Goal: Task Accomplishment & Management: Complete application form

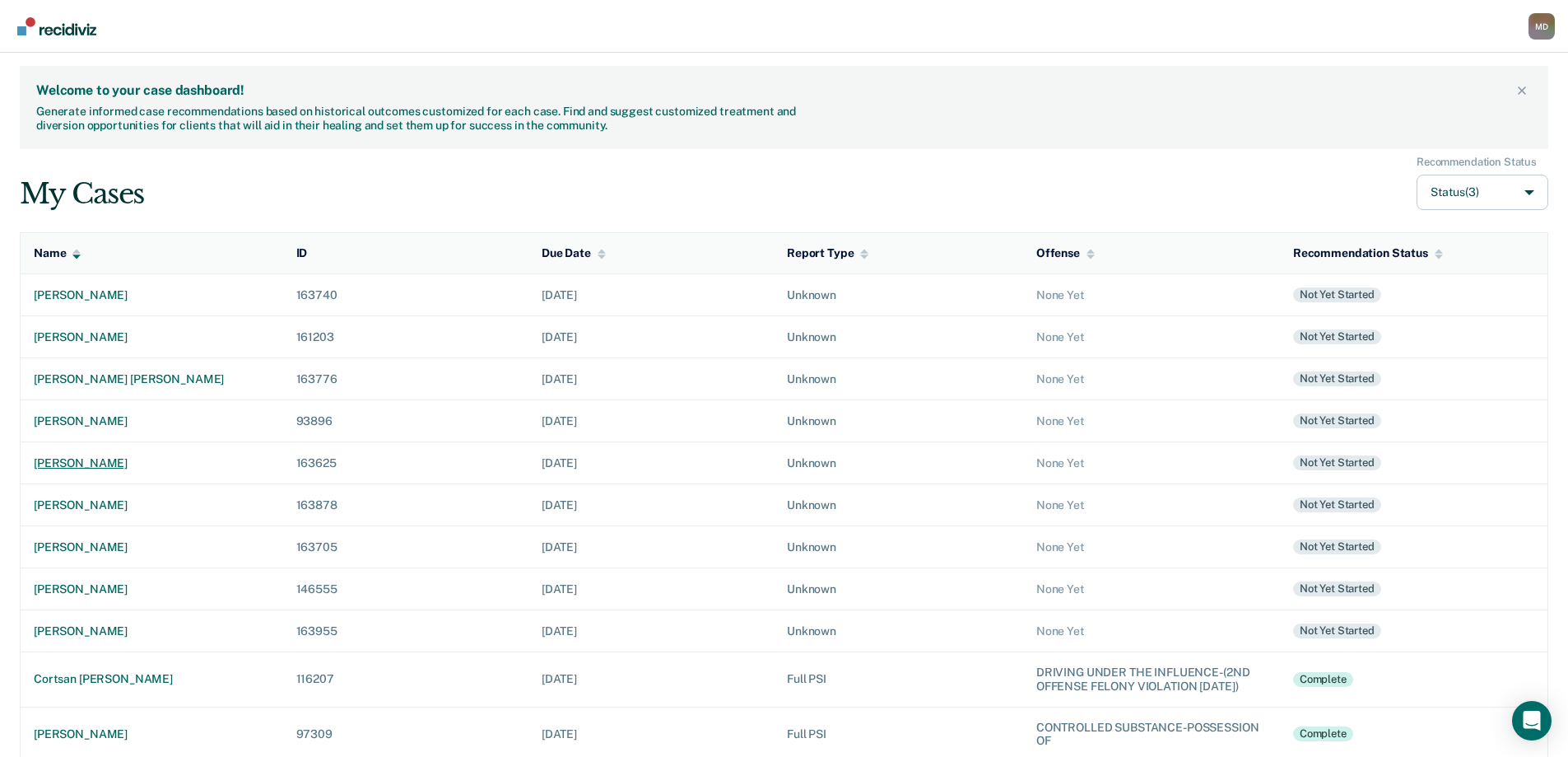
click at [115, 459] on div "[PERSON_NAME]" at bounding box center [151, 463] width 236 height 14
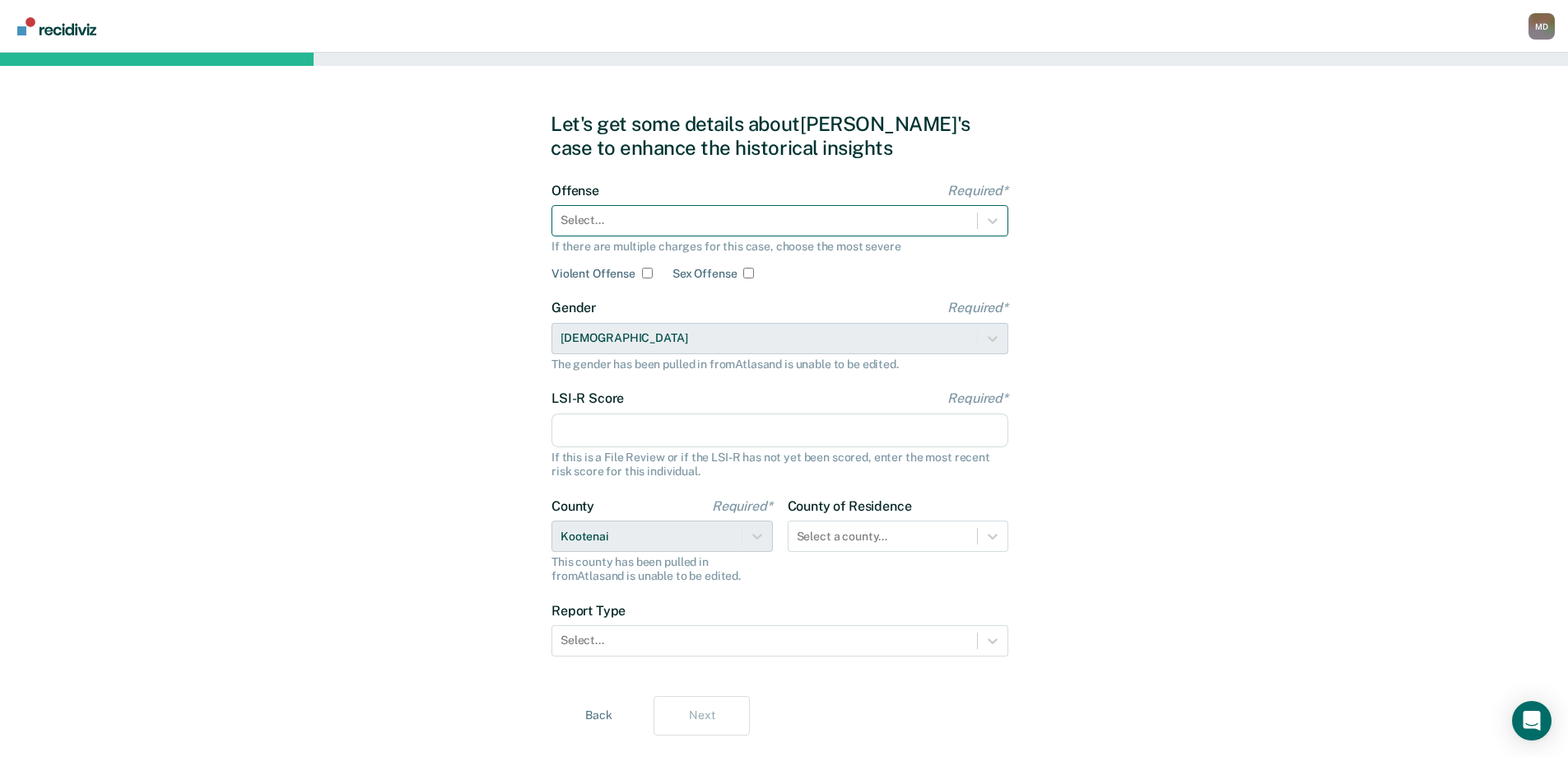
click at [661, 218] on div at bounding box center [765, 220] width 409 height 18
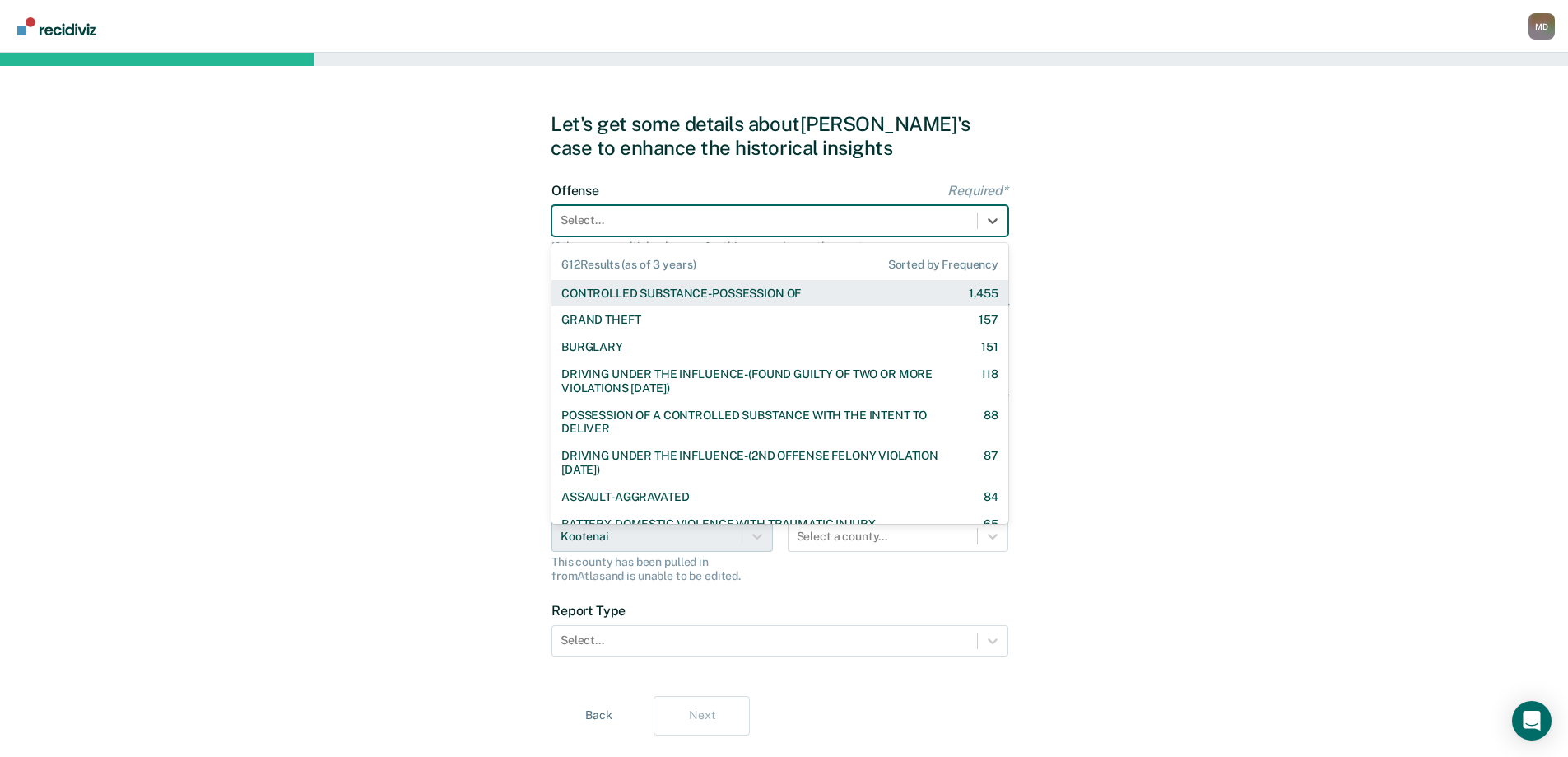
click at [680, 296] on div "CONTROLLED SUBSTANCE-POSSESSION OF" at bounding box center [681, 294] width 239 height 14
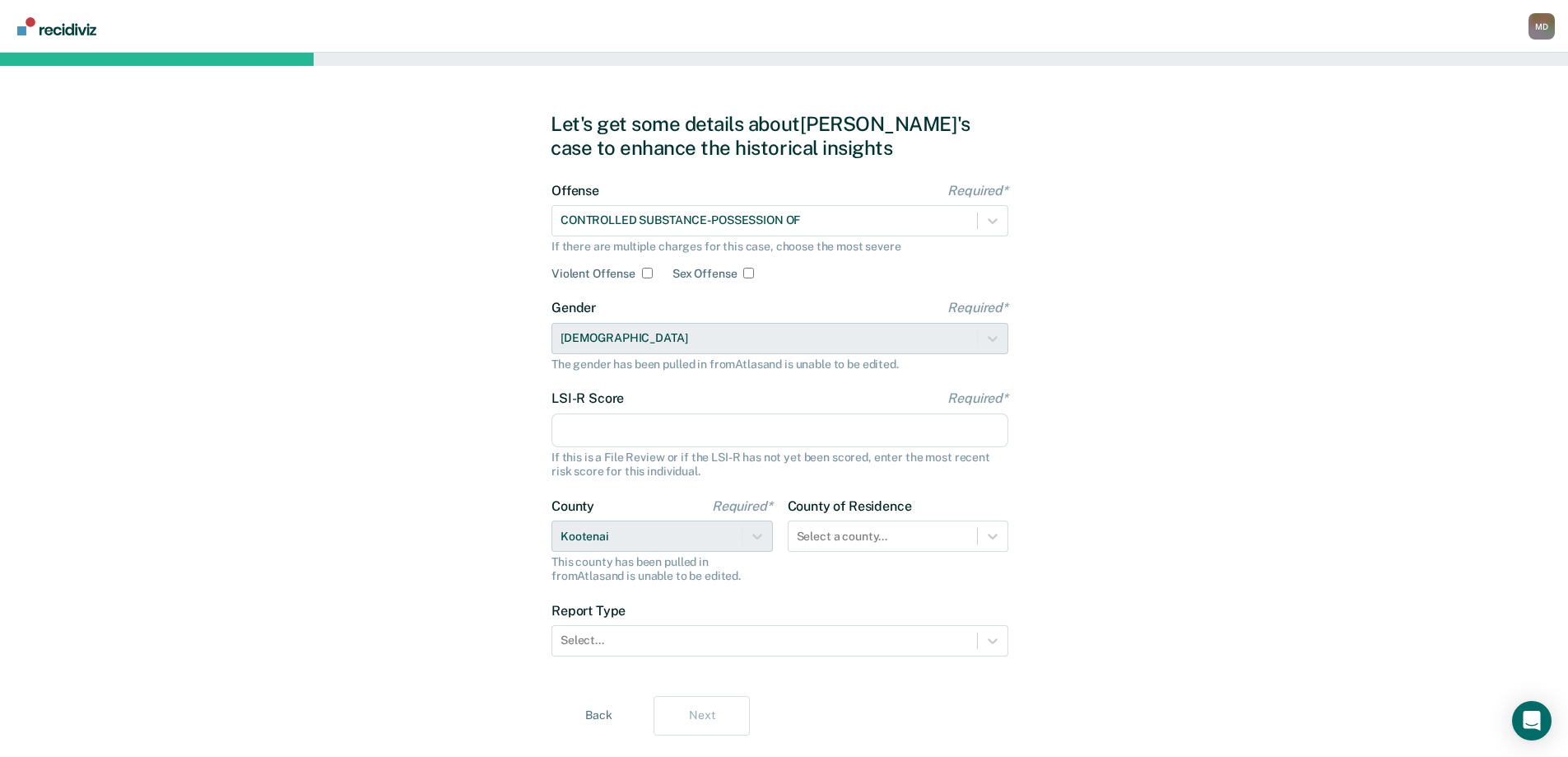
click at [628, 432] on input "LSI-R Score Required*" at bounding box center [780, 430] width 457 height 34
type input "35"
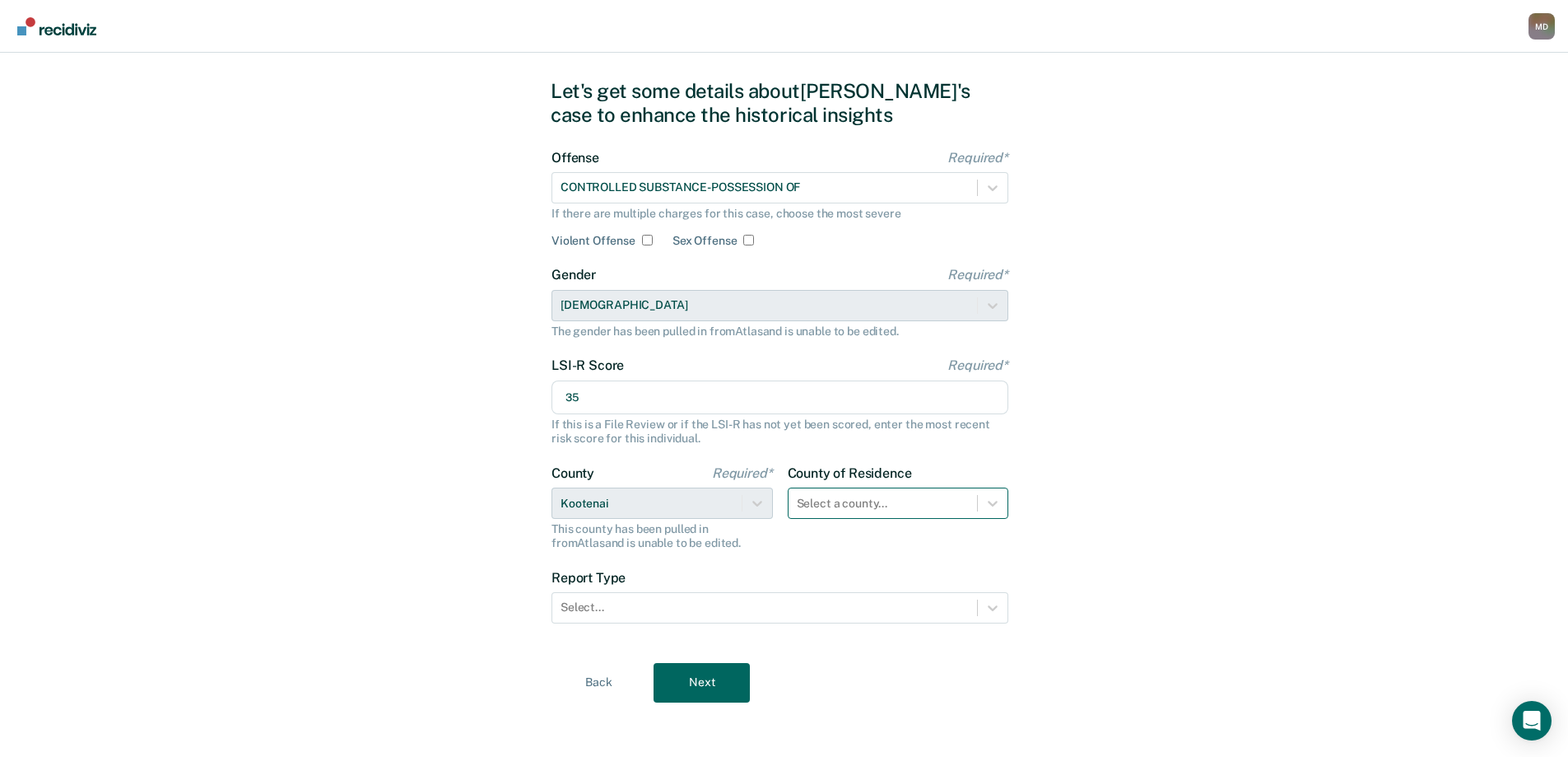
click at [868, 518] on div "Select a county..." at bounding box center [898, 503] width 222 height 32
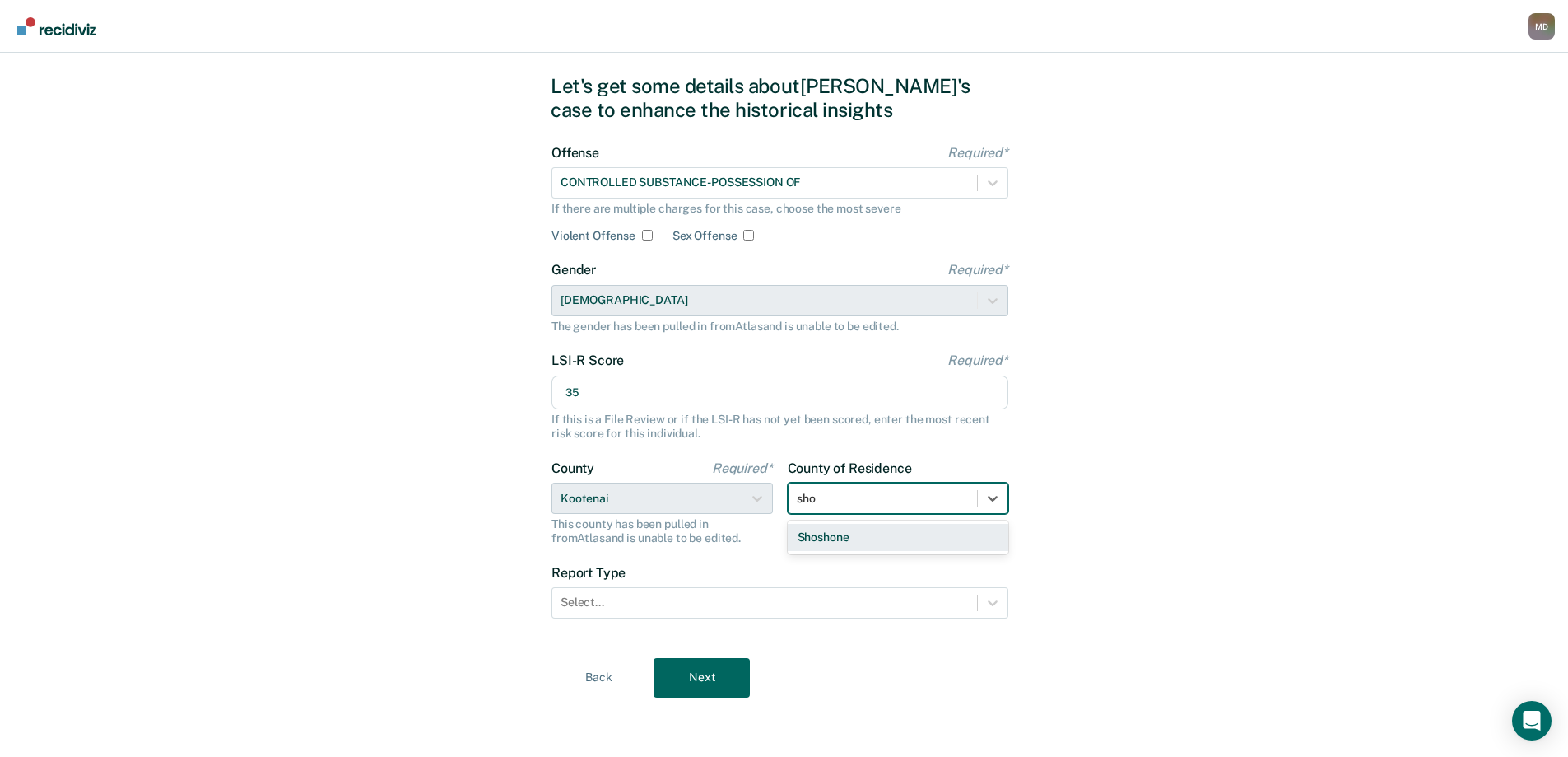
type input "sho"
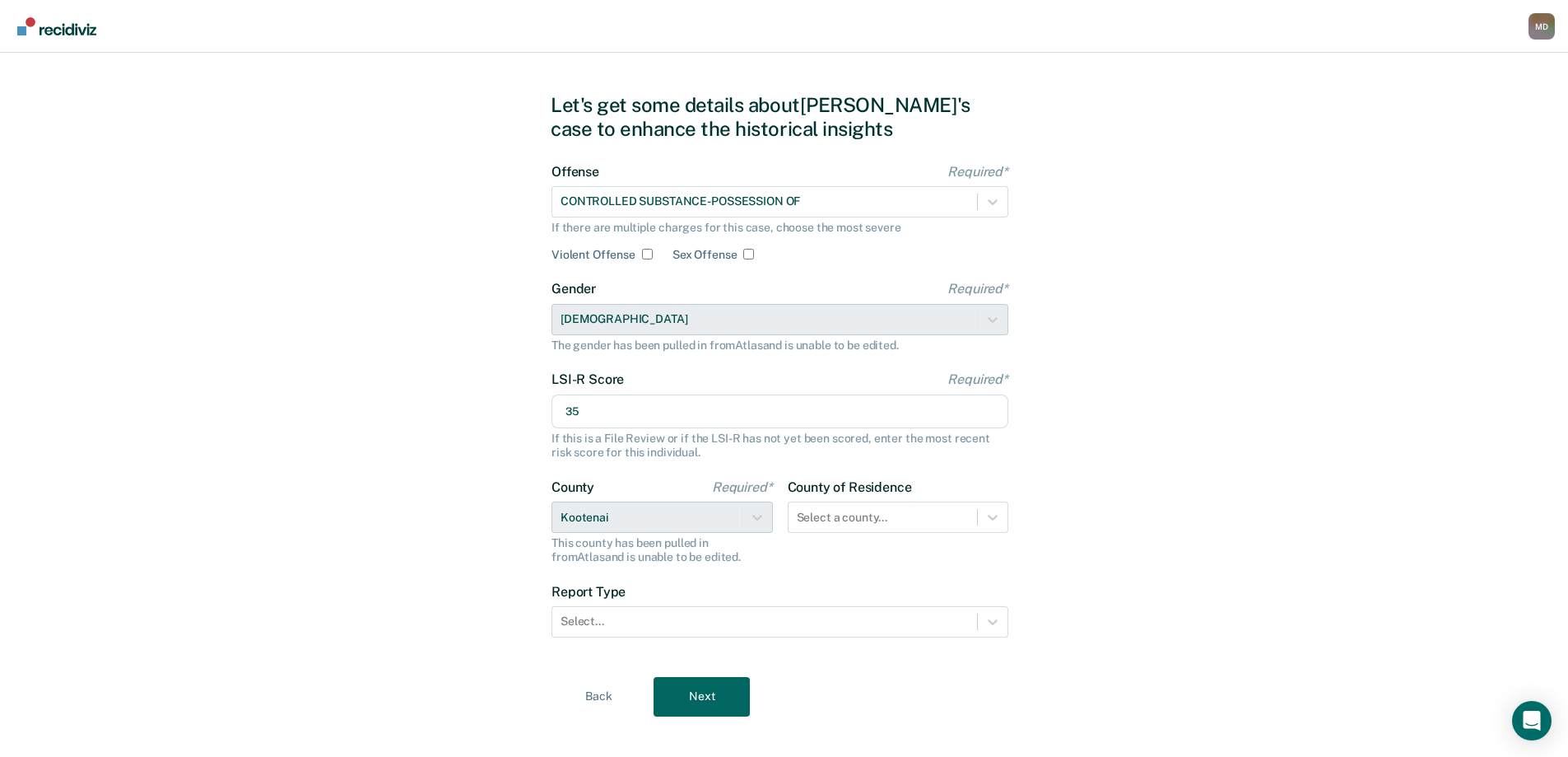
scroll to position [0, 0]
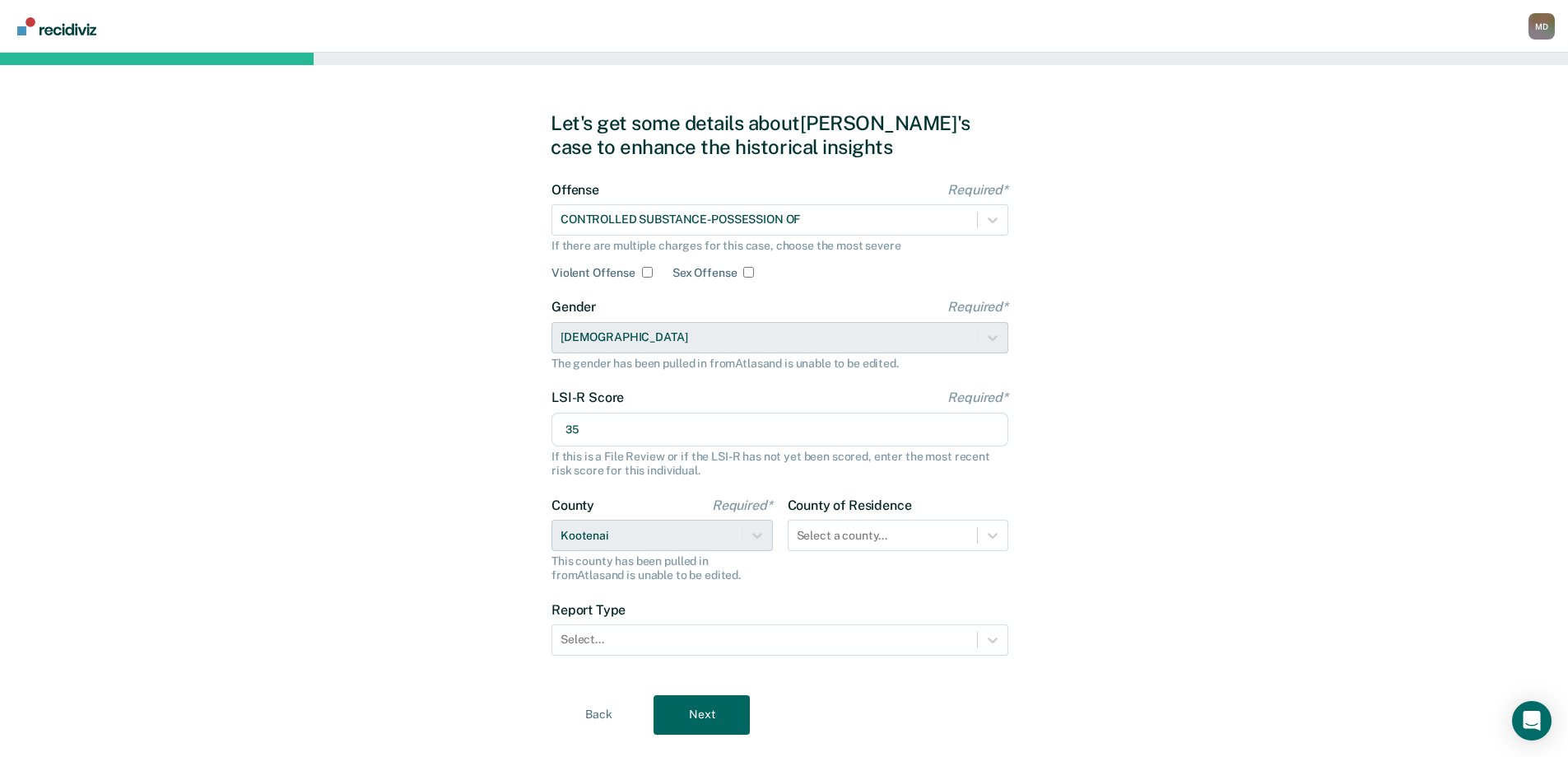
click at [871, 576] on form "Offense Required* CONTROLLED SUBSTANCE-POSSESSION OF If there are multiple char…" at bounding box center [780, 428] width 457 height 493
click at [882, 512] on label "County of Residence" at bounding box center [898, 506] width 222 height 16
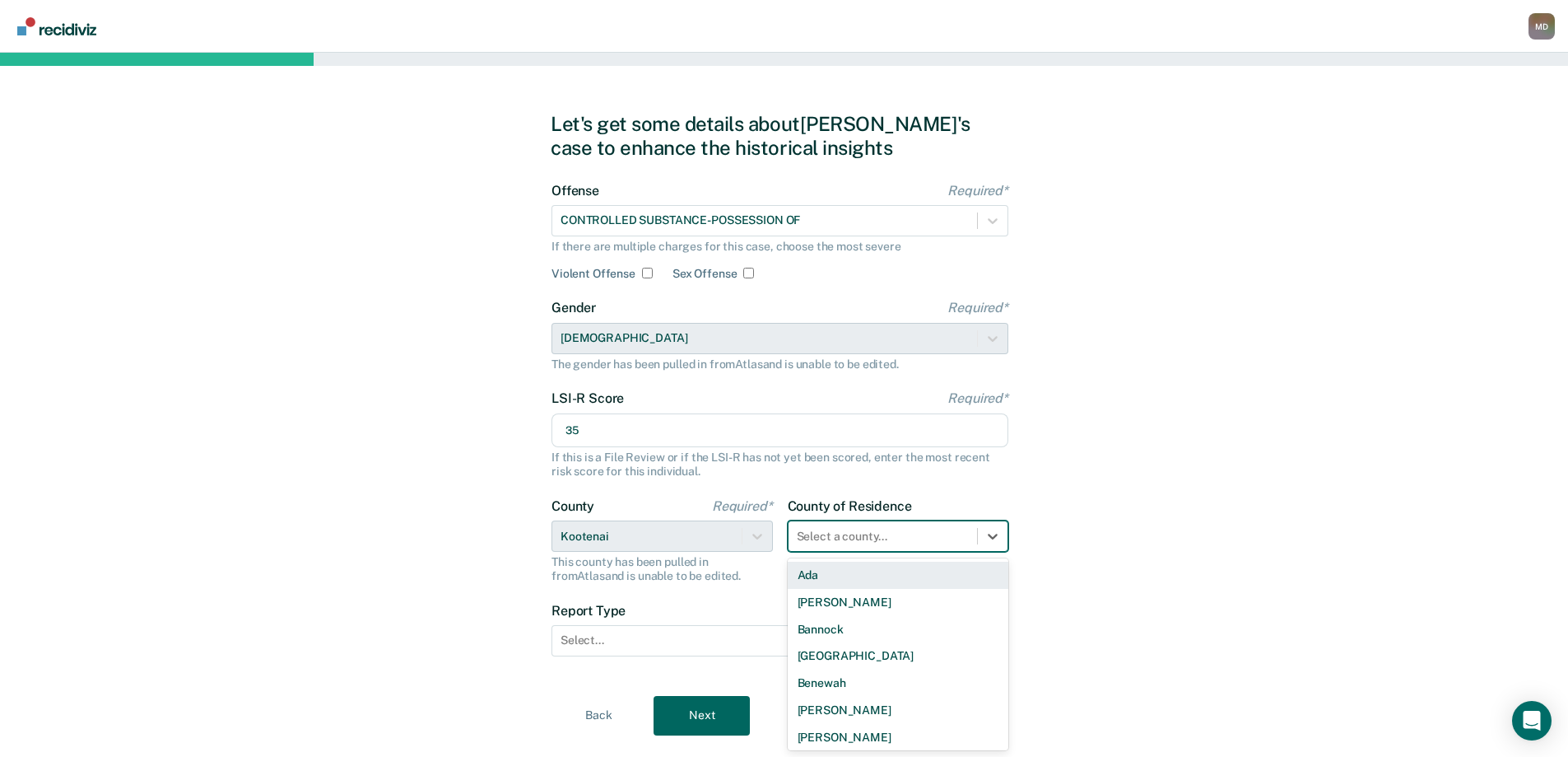
click at [875, 539] on div "44 results available. Use Up and Down to choose options, press Enter to select …" at bounding box center [898, 536] width 222 height 32
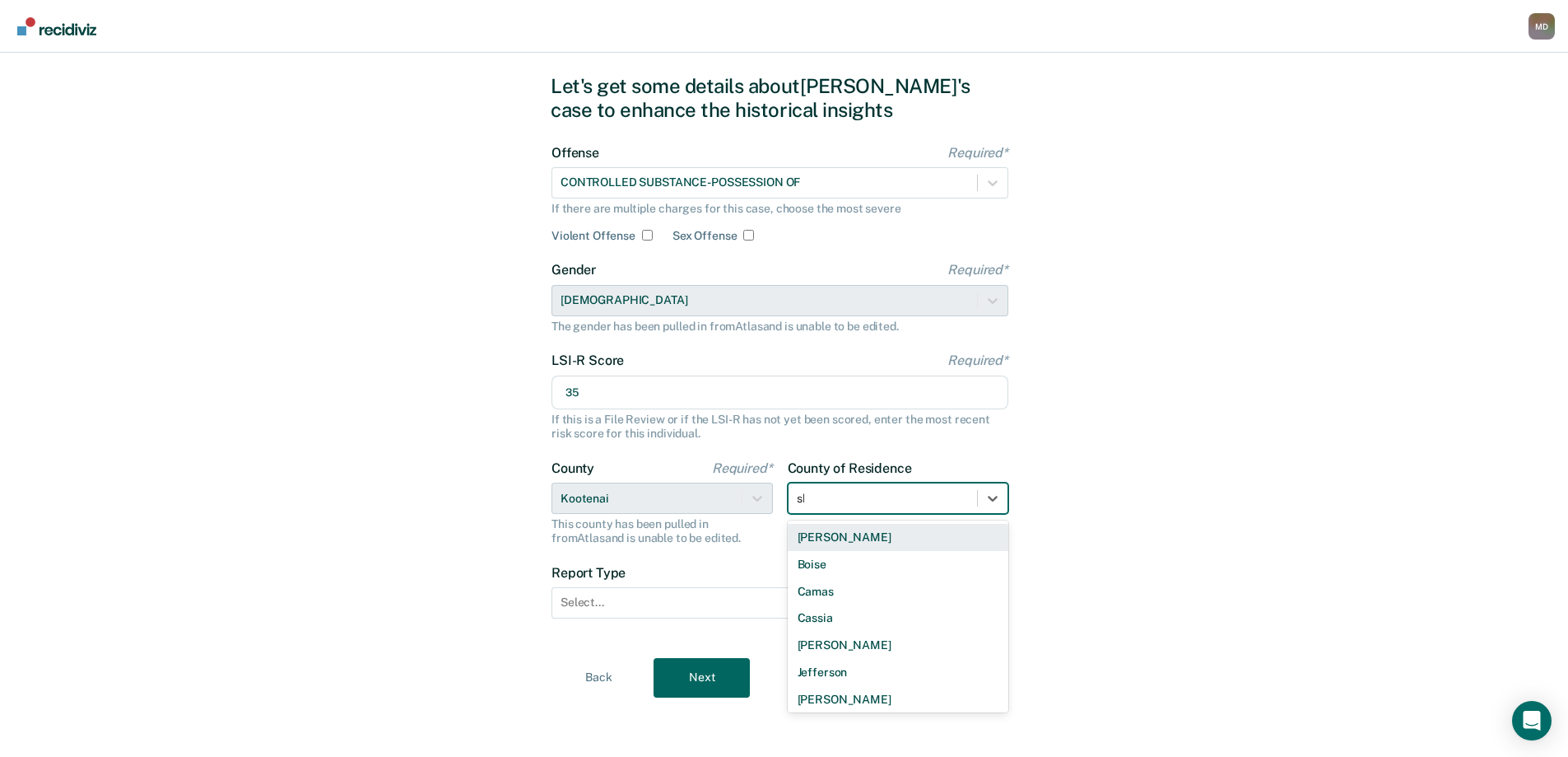
type input "sho"
click at [875, 539] on div "Shoshone" at bounding box center [898, 537] width 222 height 27
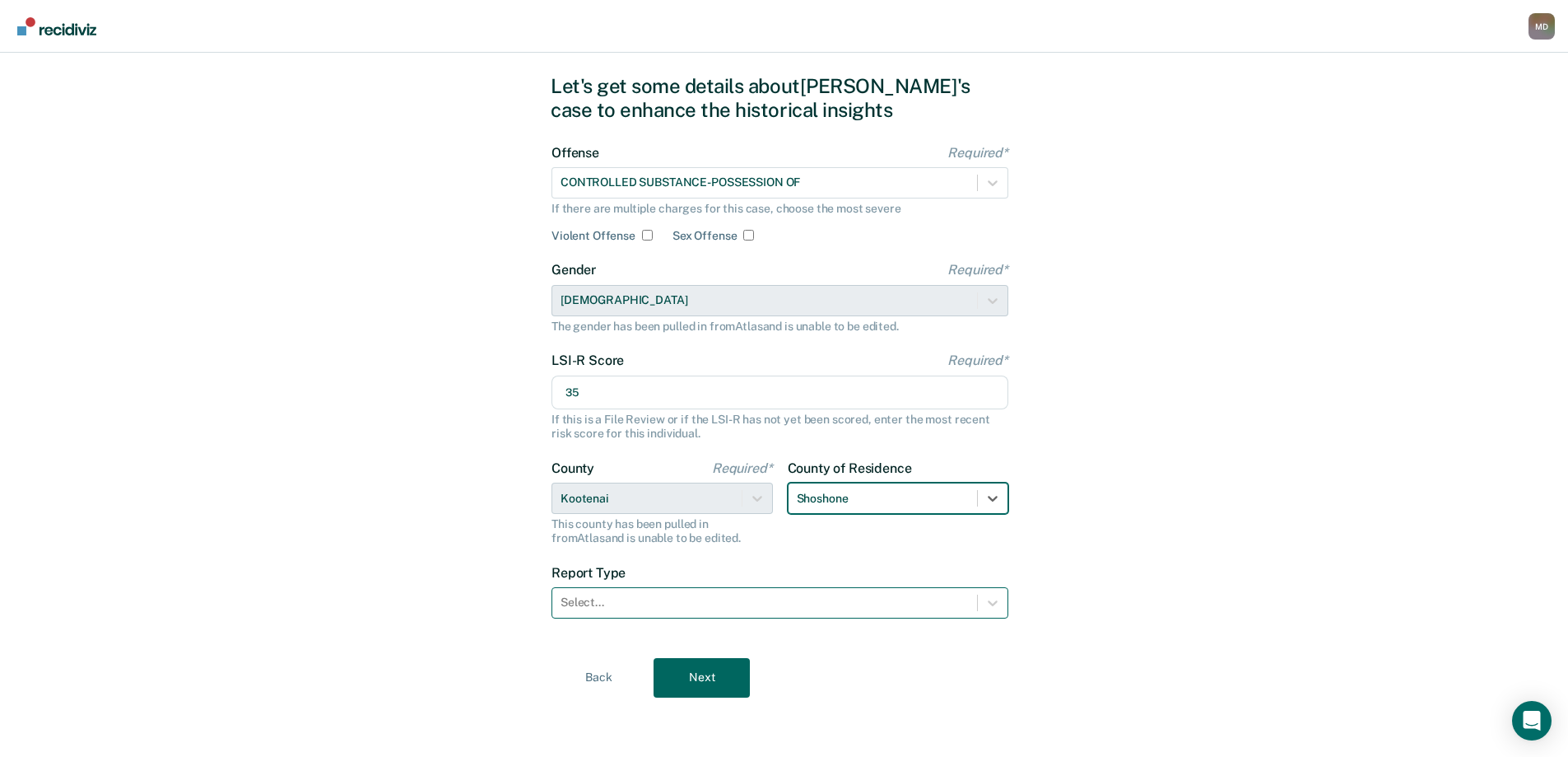
click at [709, 611] on div "Select..." at bounding box center [765, 602] width 424 height 24
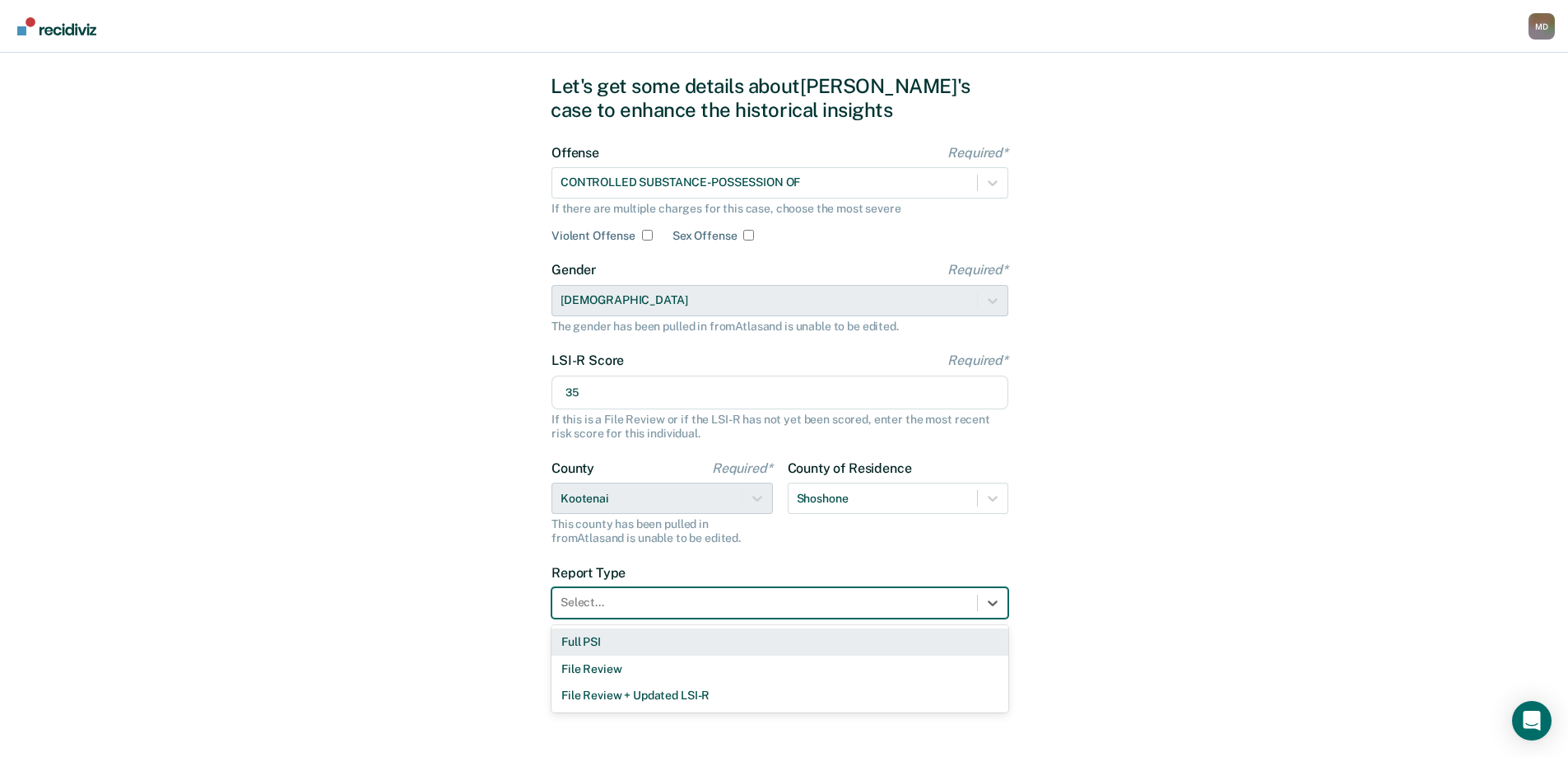
click at [606, 645] on div "Full PSI" at bounding box center [780, 641] width 457 height 27
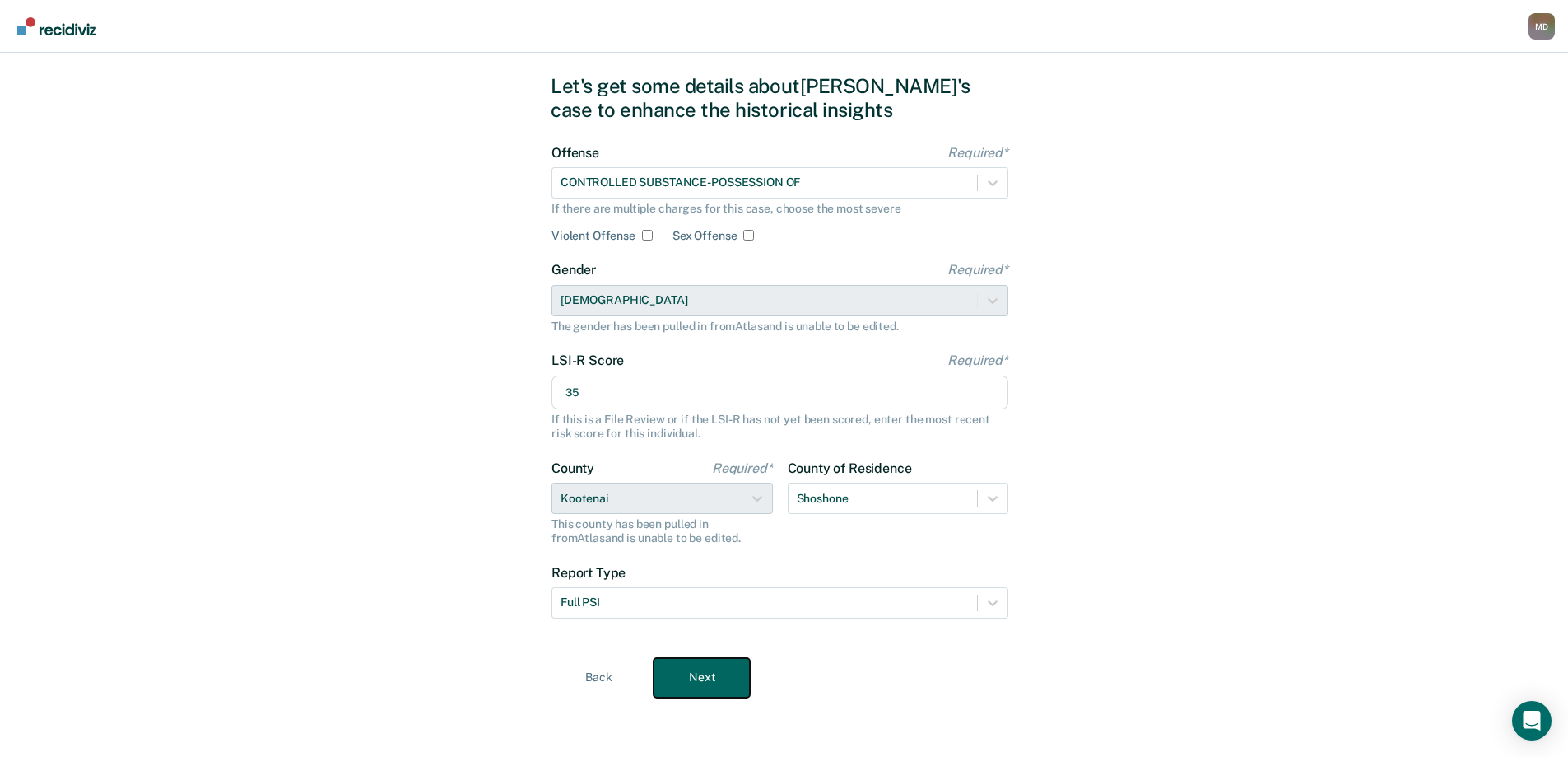
click at [703, 676] on button "Next" at bounding box center [702, 677] width 96 height 39
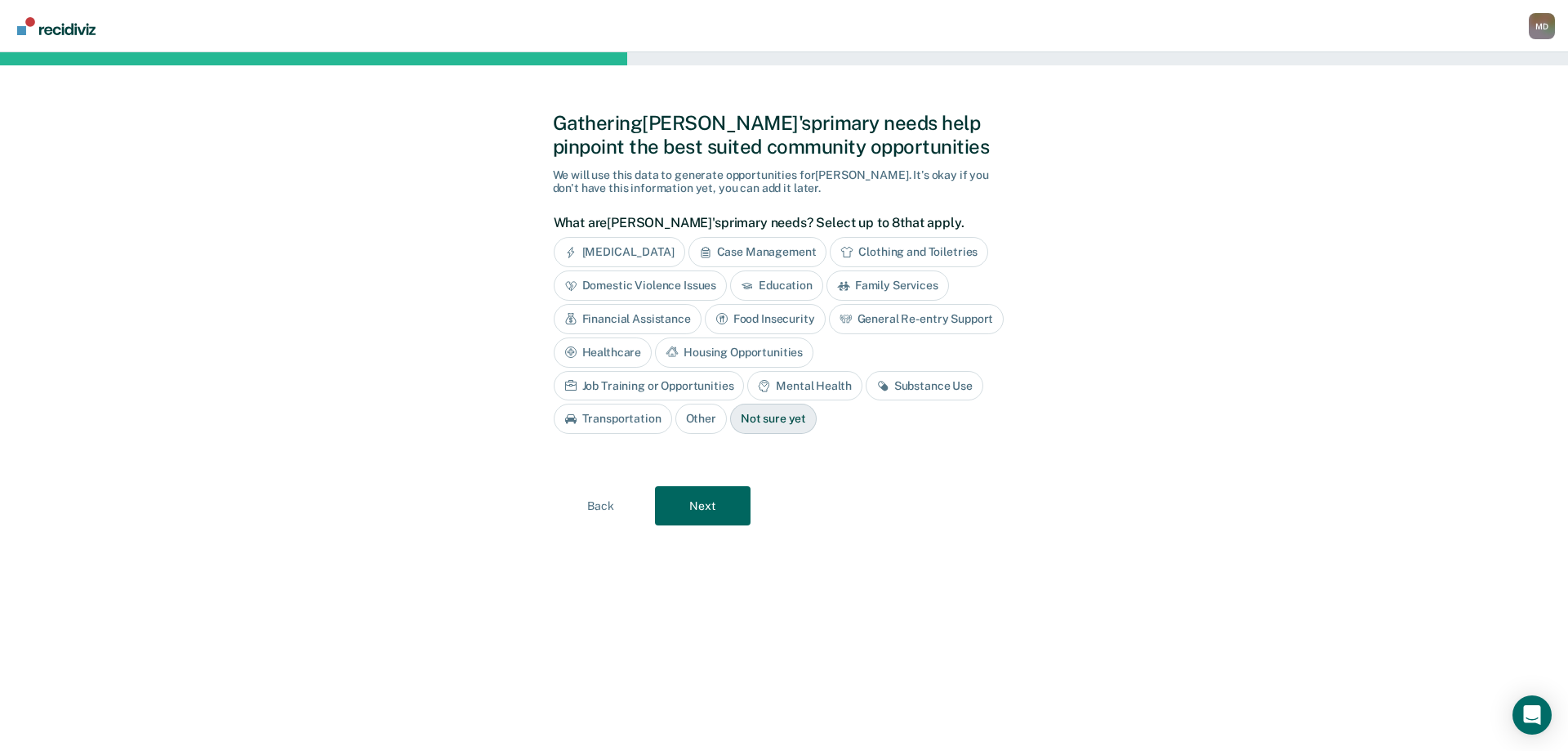
click at [634, 250] on div "[MEDICAL_DATA]" at bounding box center [619, 251] width 131 height 30
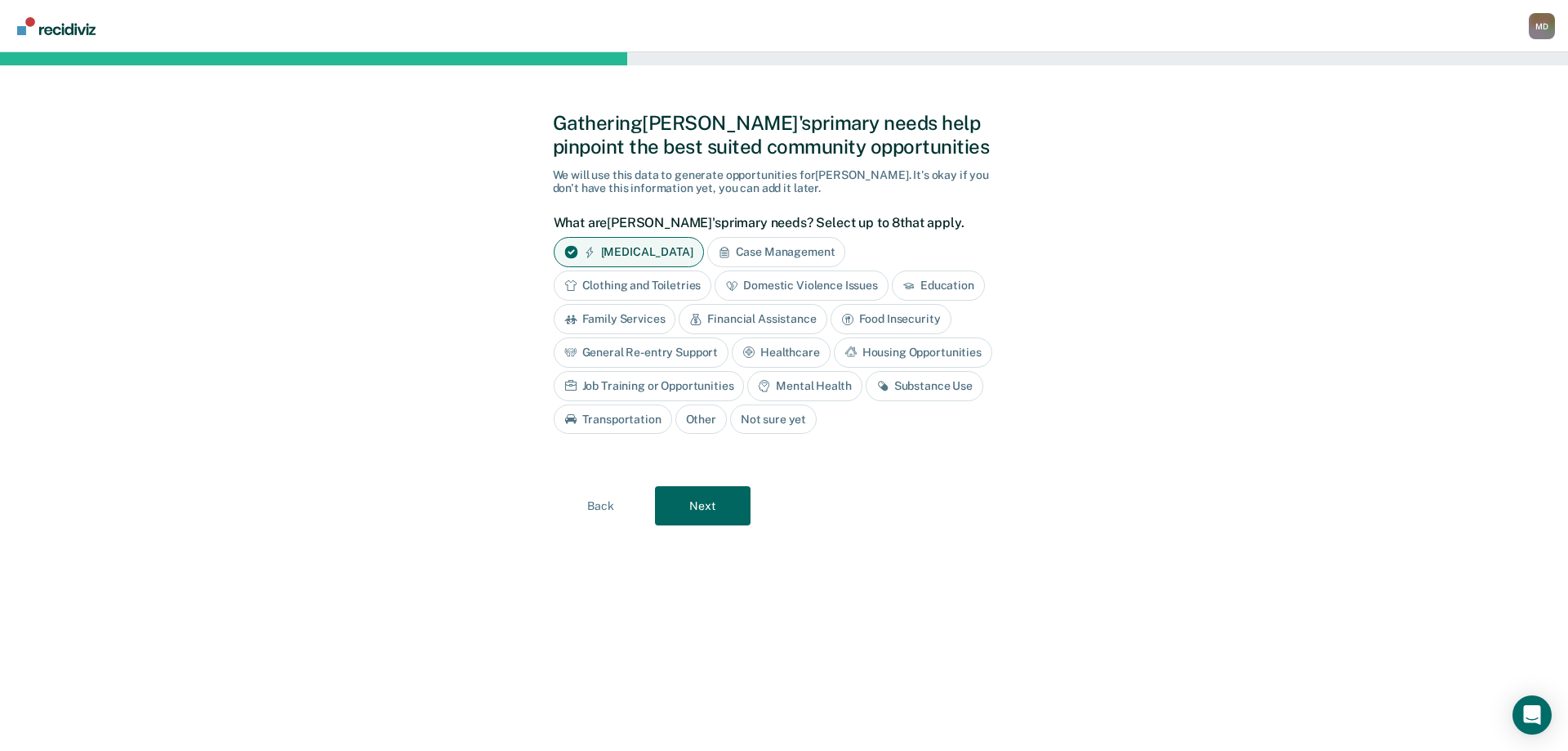
click at [796, 285] on div "Domestic Violence Issues" at bounding box center [801, 285] width 174 height 30
click at [766, 319] on div "Financial Assistance" at bounding box center [753, 319] width 148 height 30
click at [899, 313] on div "Food Insecurity" at bounding box center [909, 319] width 121 height 30
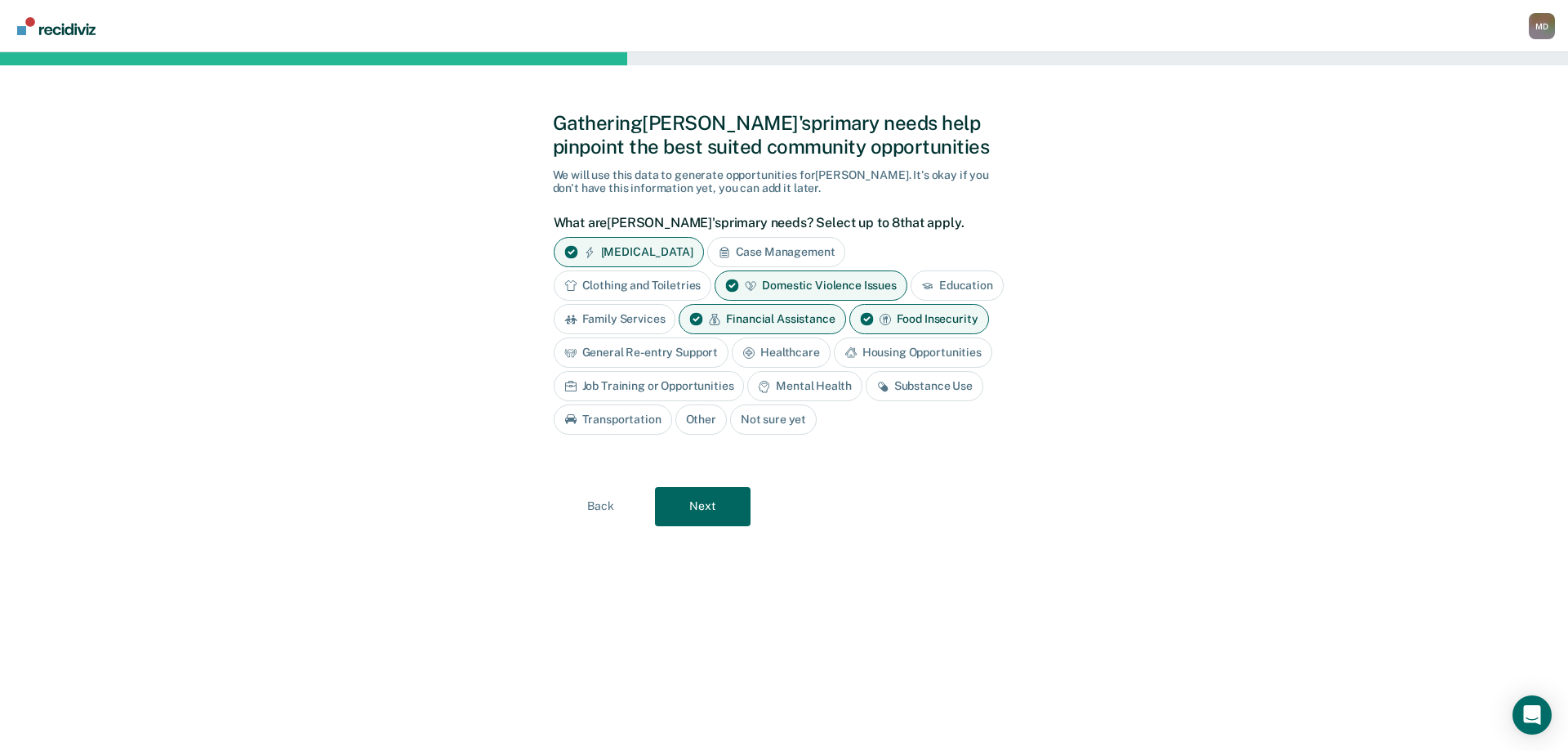
click at [907, 349] on div "Housing Opportunities" at bounding box center [913, 352] width 158 height 30
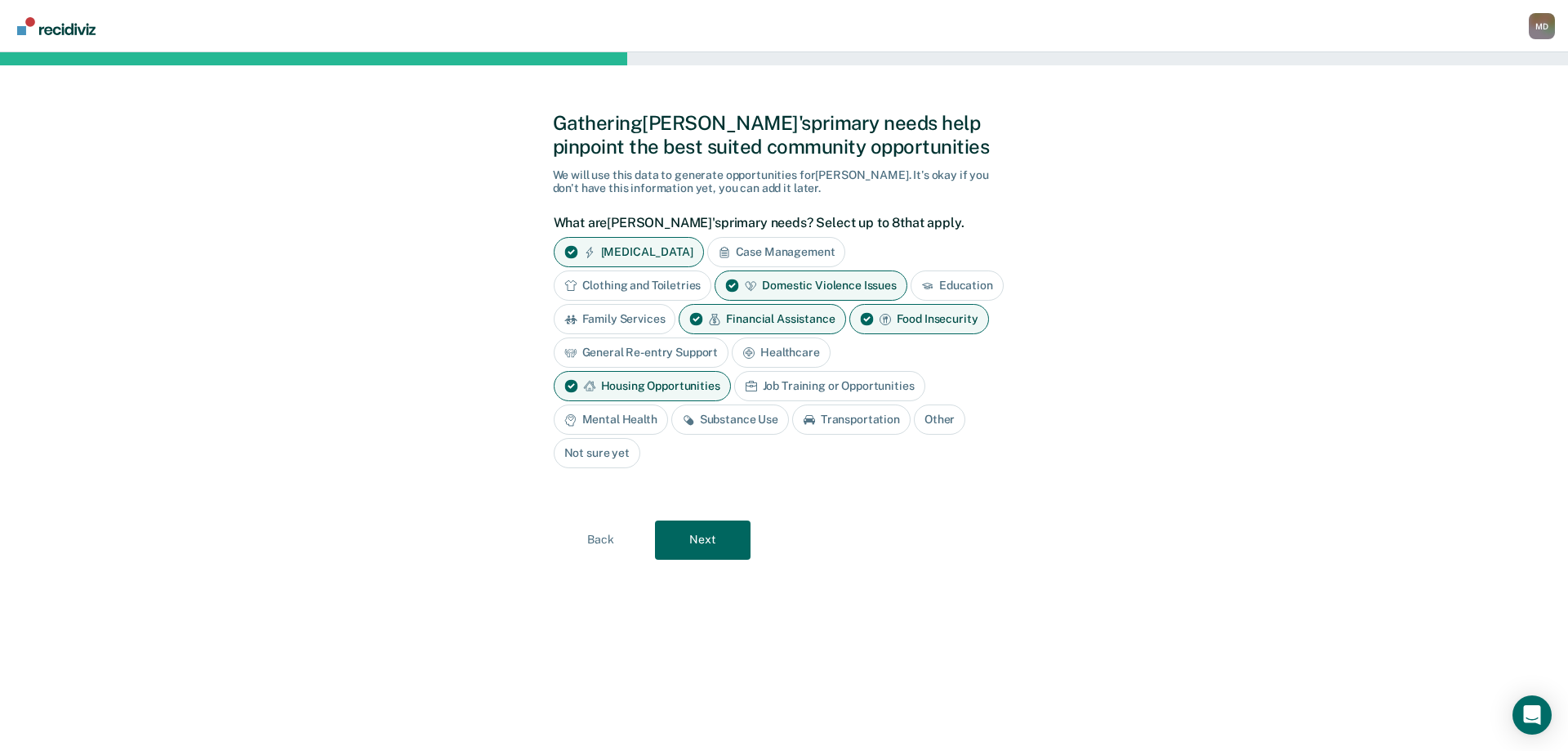
click at [703, 383] on div "Housing Opportunities" at bounding box center [642, 386] width 178 height 30
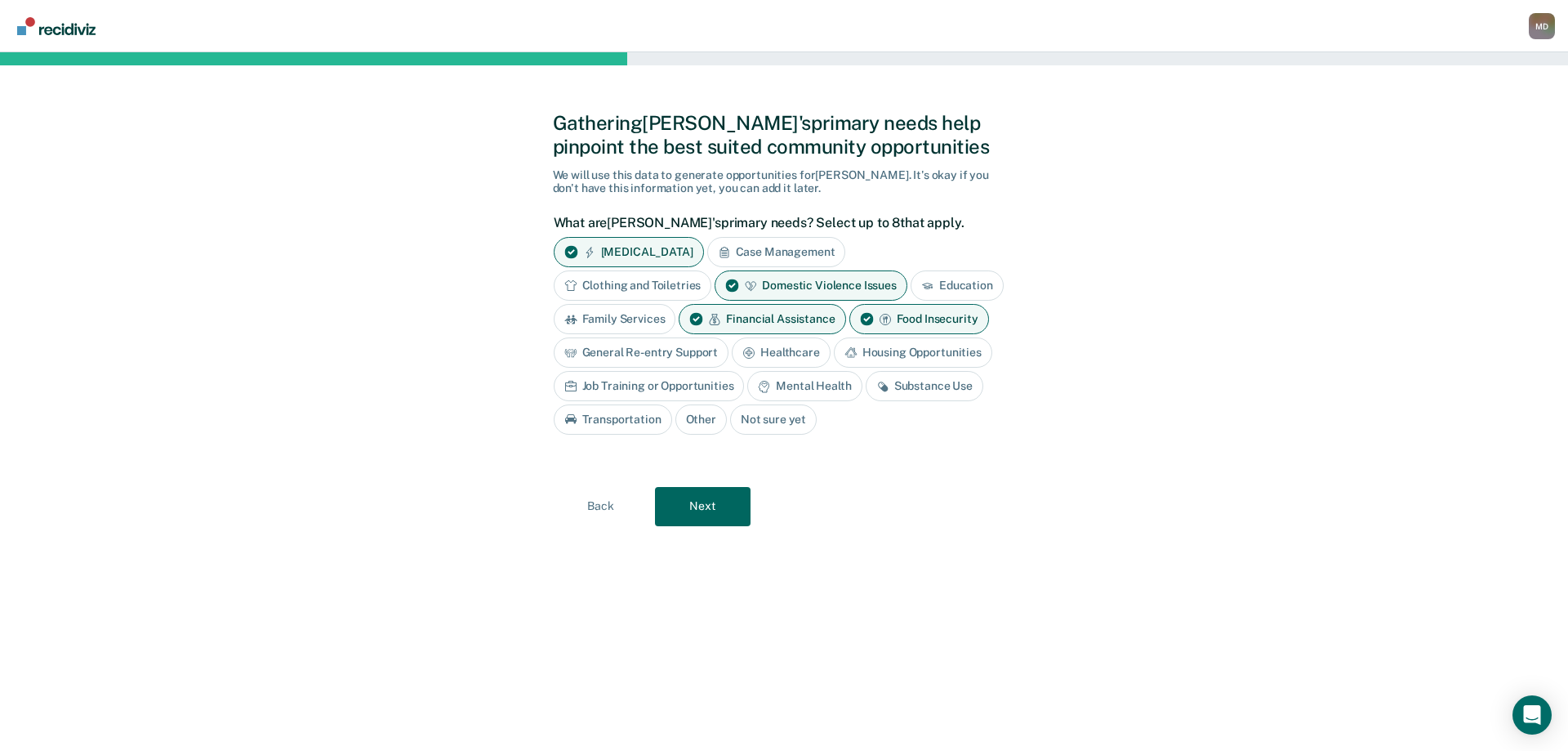
click at [699, 384] on div "Job Training or Opportunities" at bounding box center [649, 386] width 191 height 30
click at [820, 379] on div "Mental Health" at bounding box center [822, 386] width 114 height 30
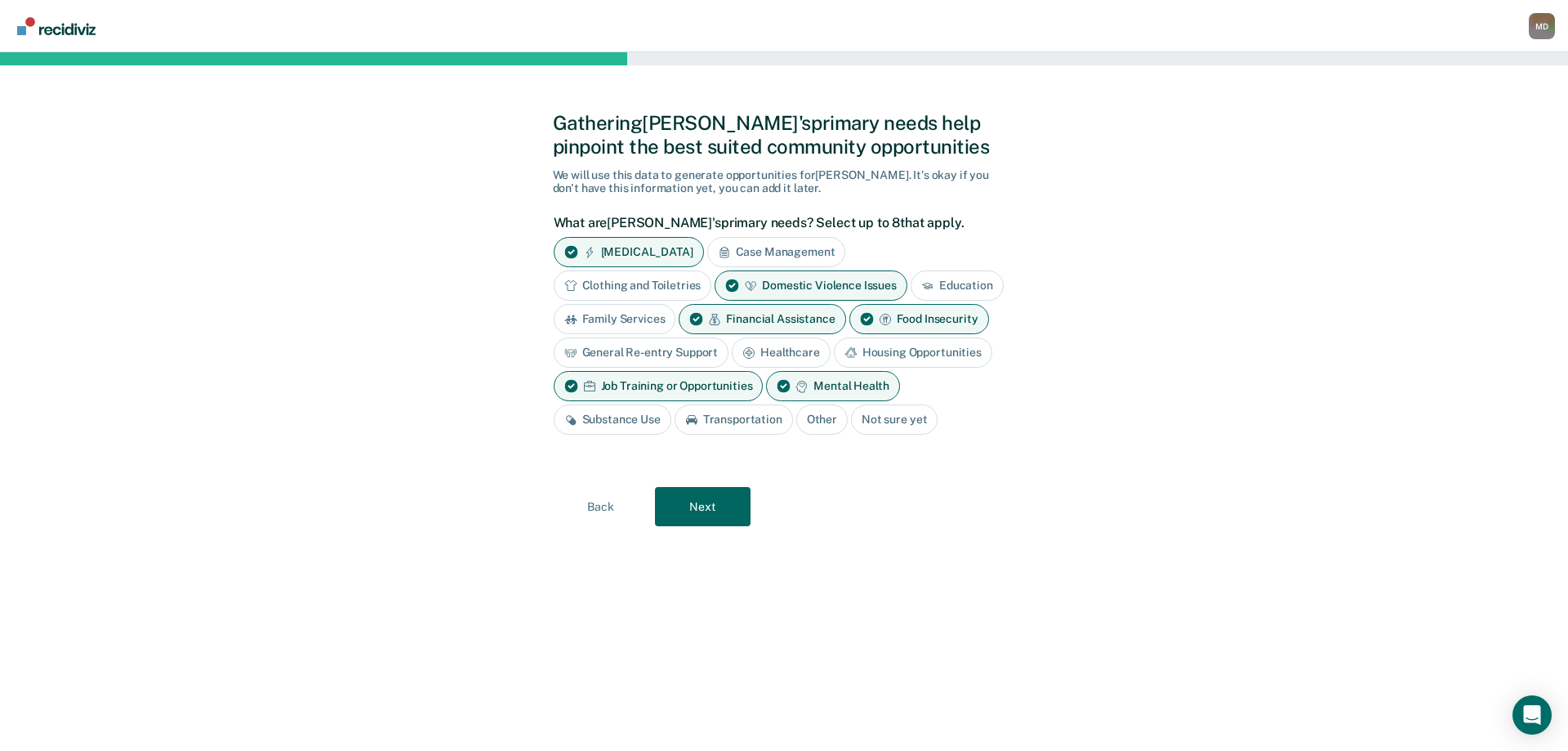
click at [619, 421] on div "Substance Use" at bounding box center [612, 419] width 117 height 30
click at [702, 503] on button "Next" at bounding box center [703, 506] width 96 height 39
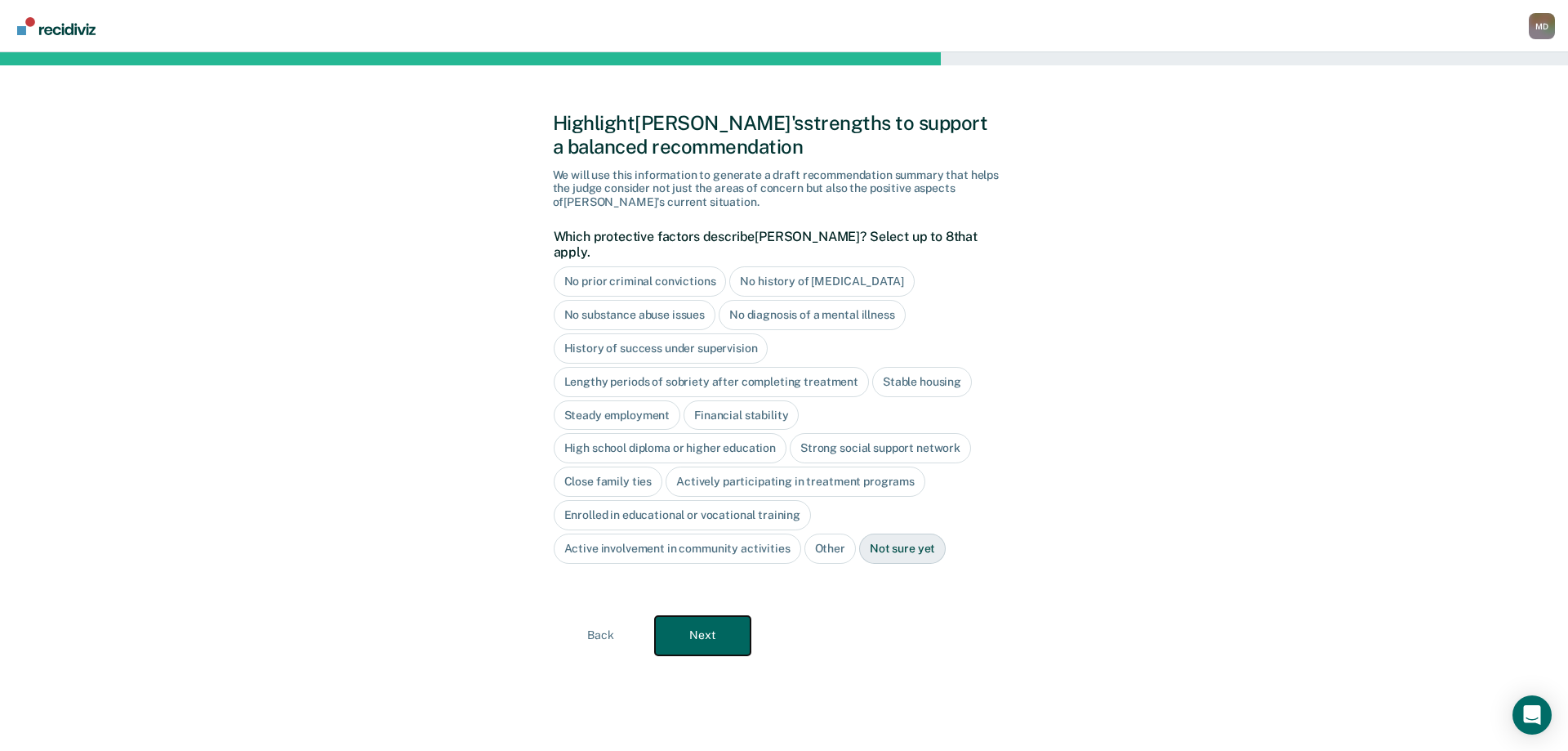
click at [708, 619] on button "Next" at bounding box center [703, 635] width 96 height 39
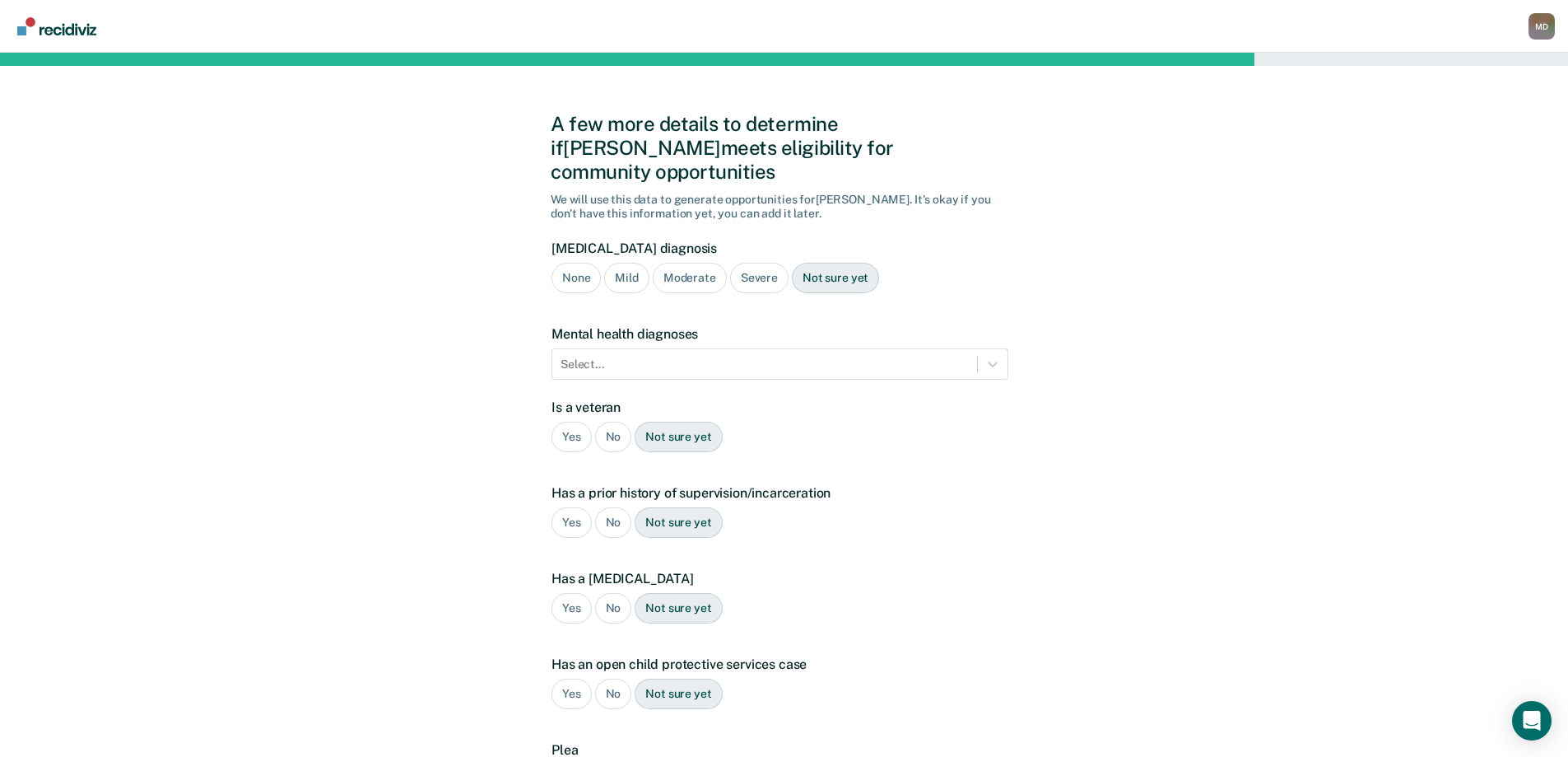
click at [692, 262] on div "Moderate" at bounding box center [689, 277] width 74 height 31
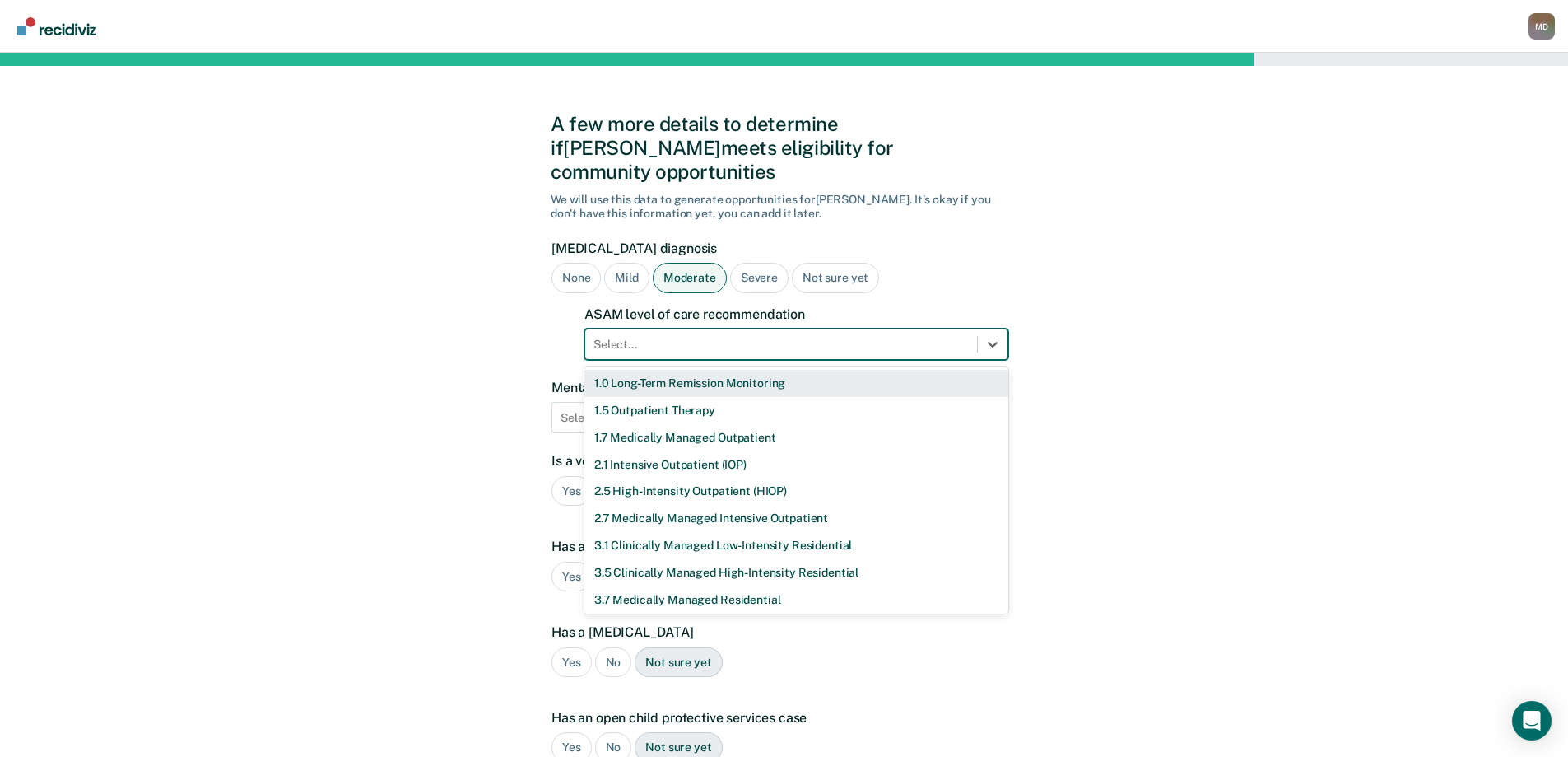
click at [646, 336] on div at bounding box center [781, 345] width 375 height 18
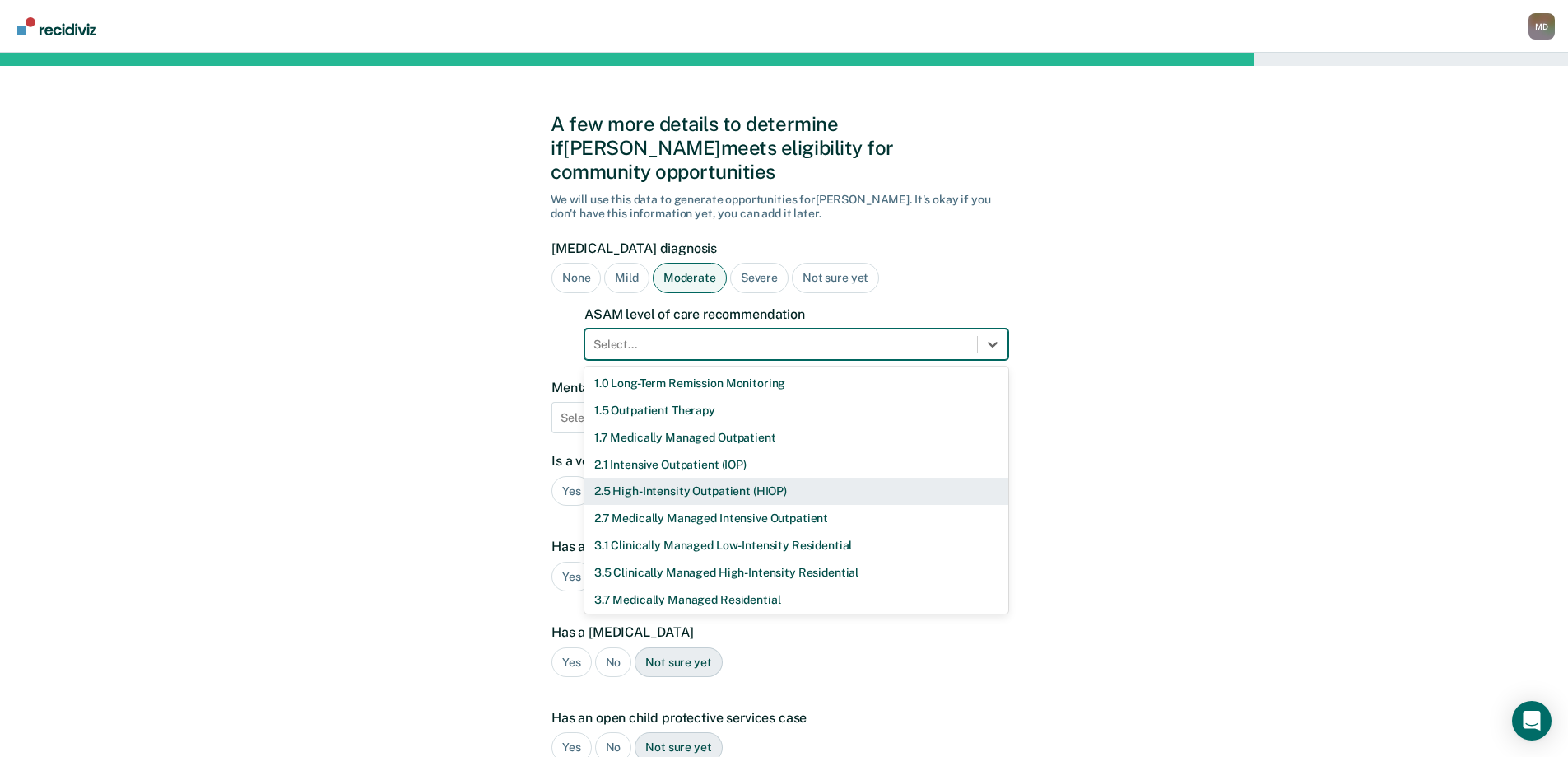
click at [651, 477] on div "2.5 High-Intensity Outpatient (HIOP)" at bounding box center [795, 490] width 424 height 27
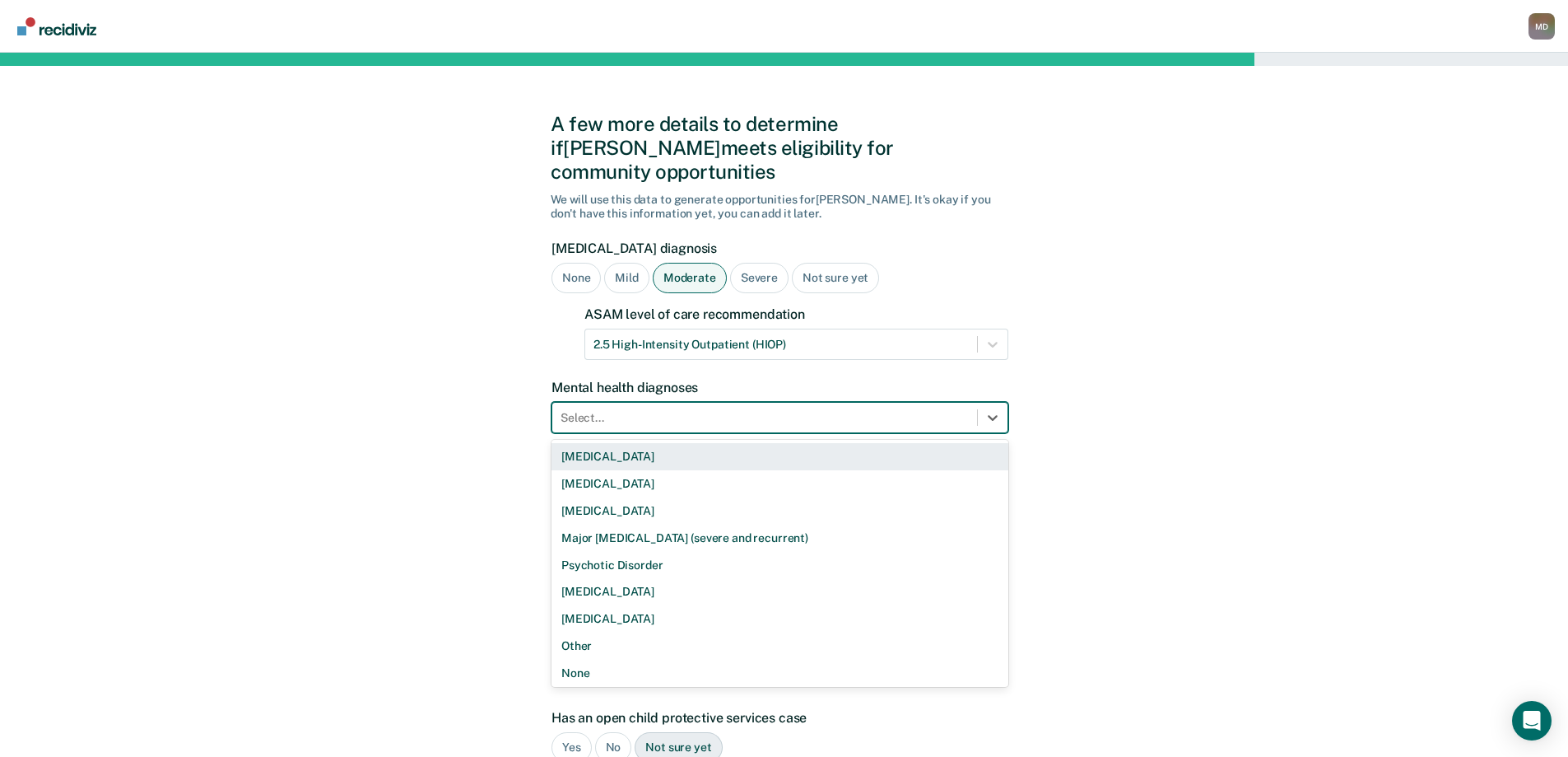
click at [608, 410] on div at bounding box center [765, 418] width 409 height 18
click at [630, 443] on div "[MEDICAL_DATA]" at bounding box center [780, 456] width 457 height 27
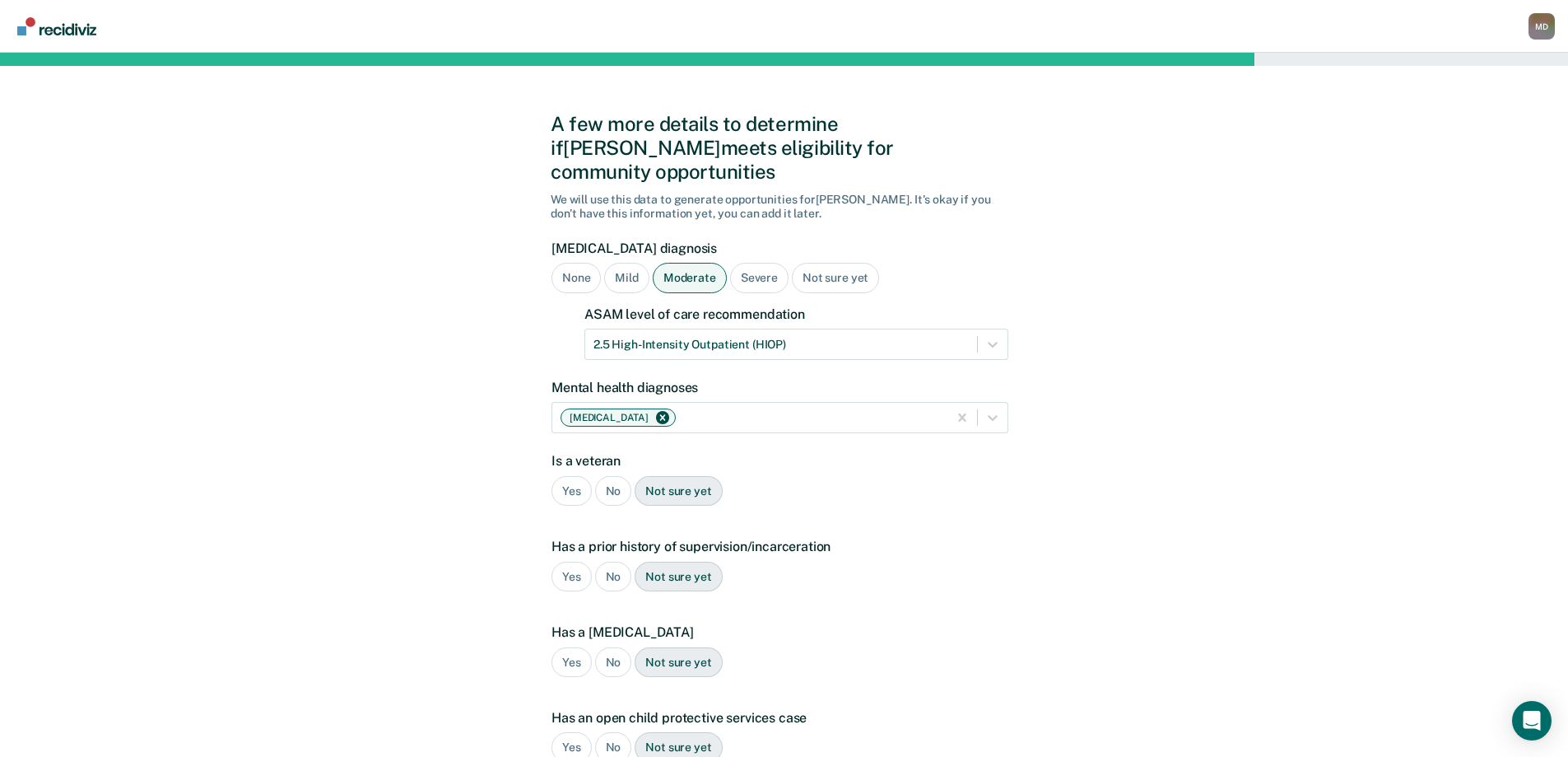
click at [606, 476] on div "No" at bounding box center [614, 491] width 37 height 31
click at [566, 561] on div "Yes" at bounding box center [572, 576] width 40 height 31
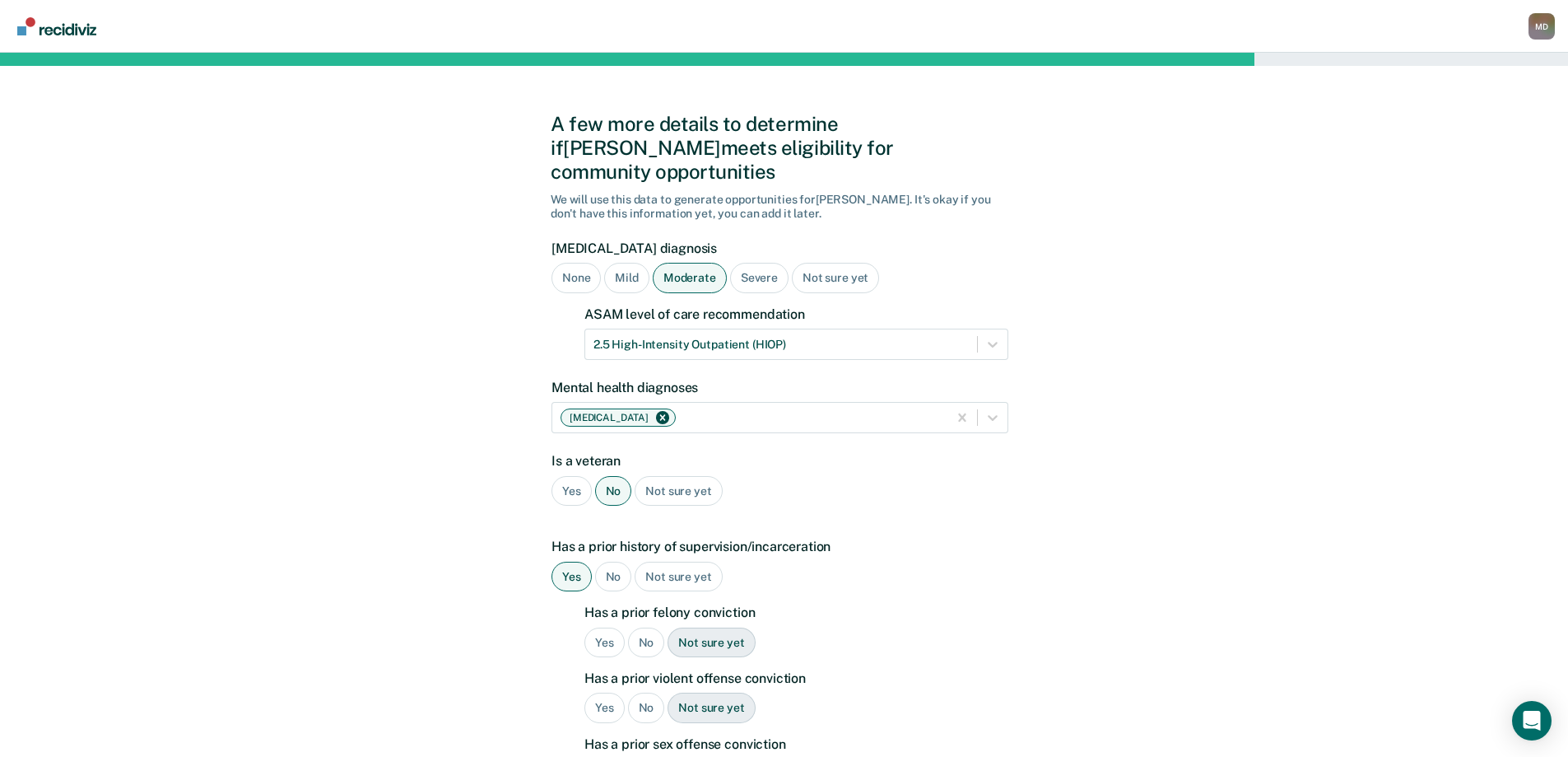
click at [610, 627] on div "Yes" at bounding box center [604, 642] width 40 height 31
click at [606, 692] on div "Yes" at bounding box center [604, 707] width 40 height 31
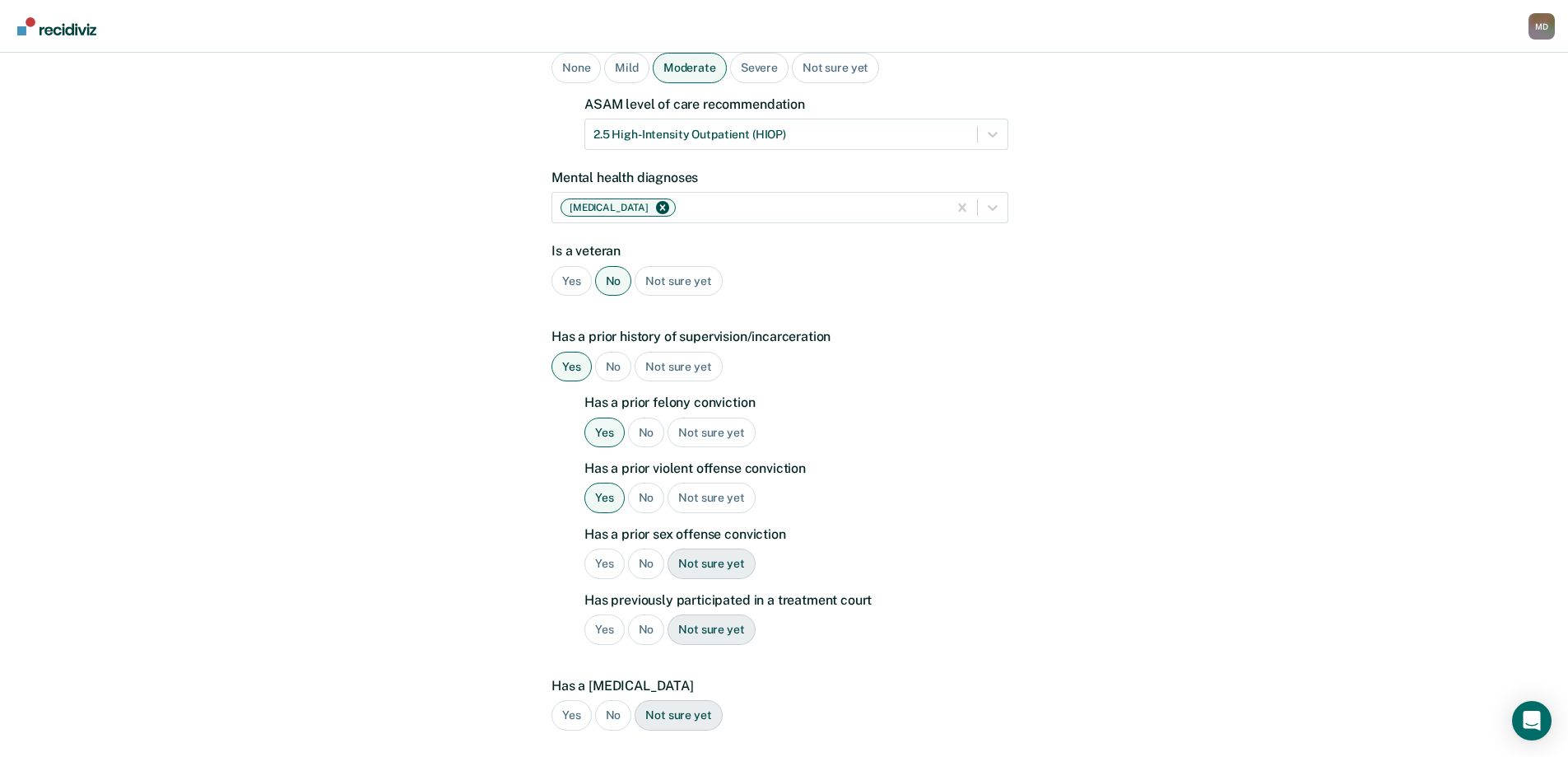
scroll to position [247, 0]
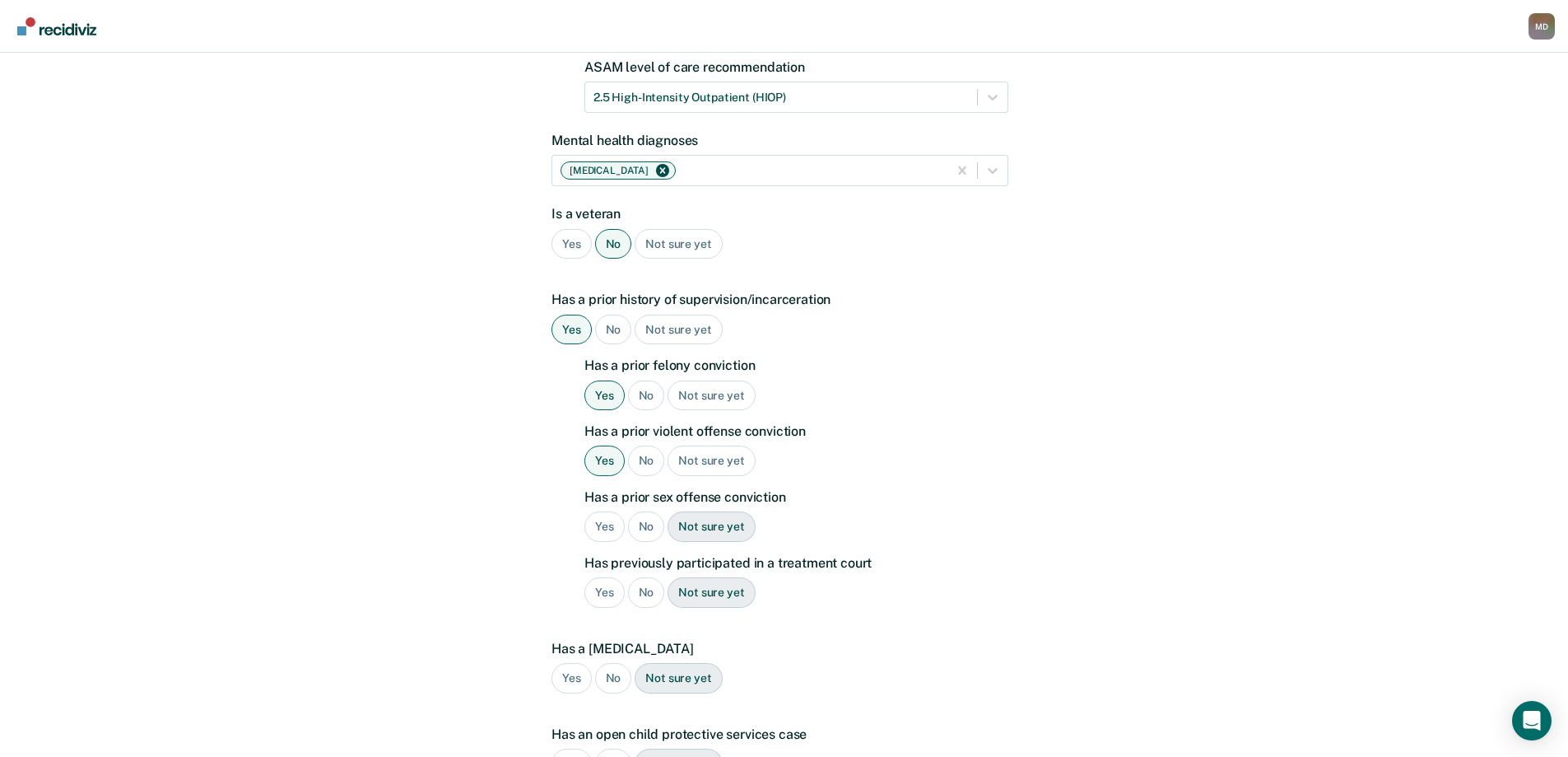
click at [646, 511] on div "No" at bounding box center [646, 526] width 37 height 31
click at [649, 577] on div "No" at bounding box center [646, 592] width 37 height 31
click at [609, 663] on div "No" at bounding box center [614, 678] width 37 height 31
click at [614, 748] on div "No" at bounding box center [614, 763] width 37 height 31
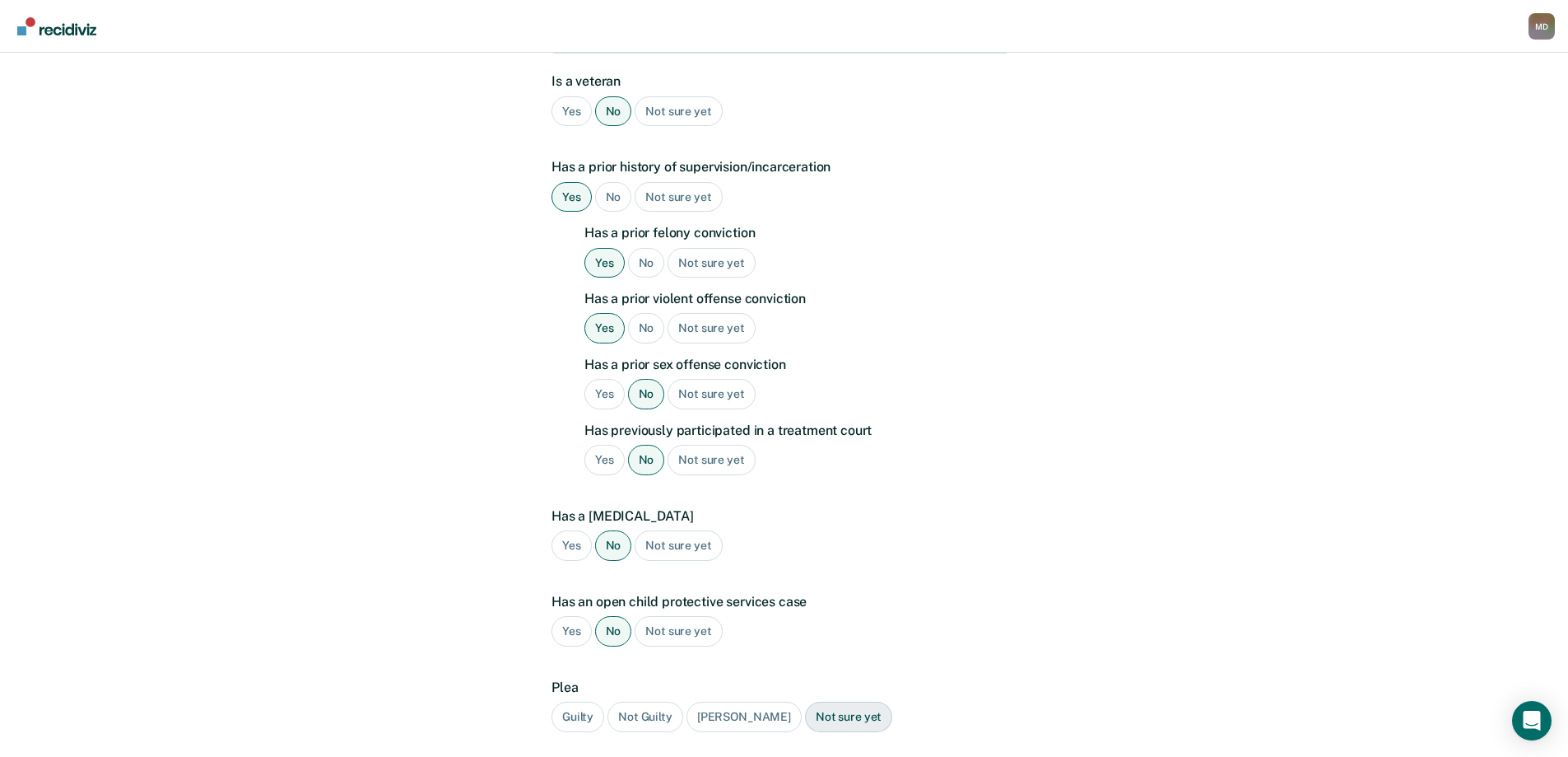
scroll to position [482, 0]
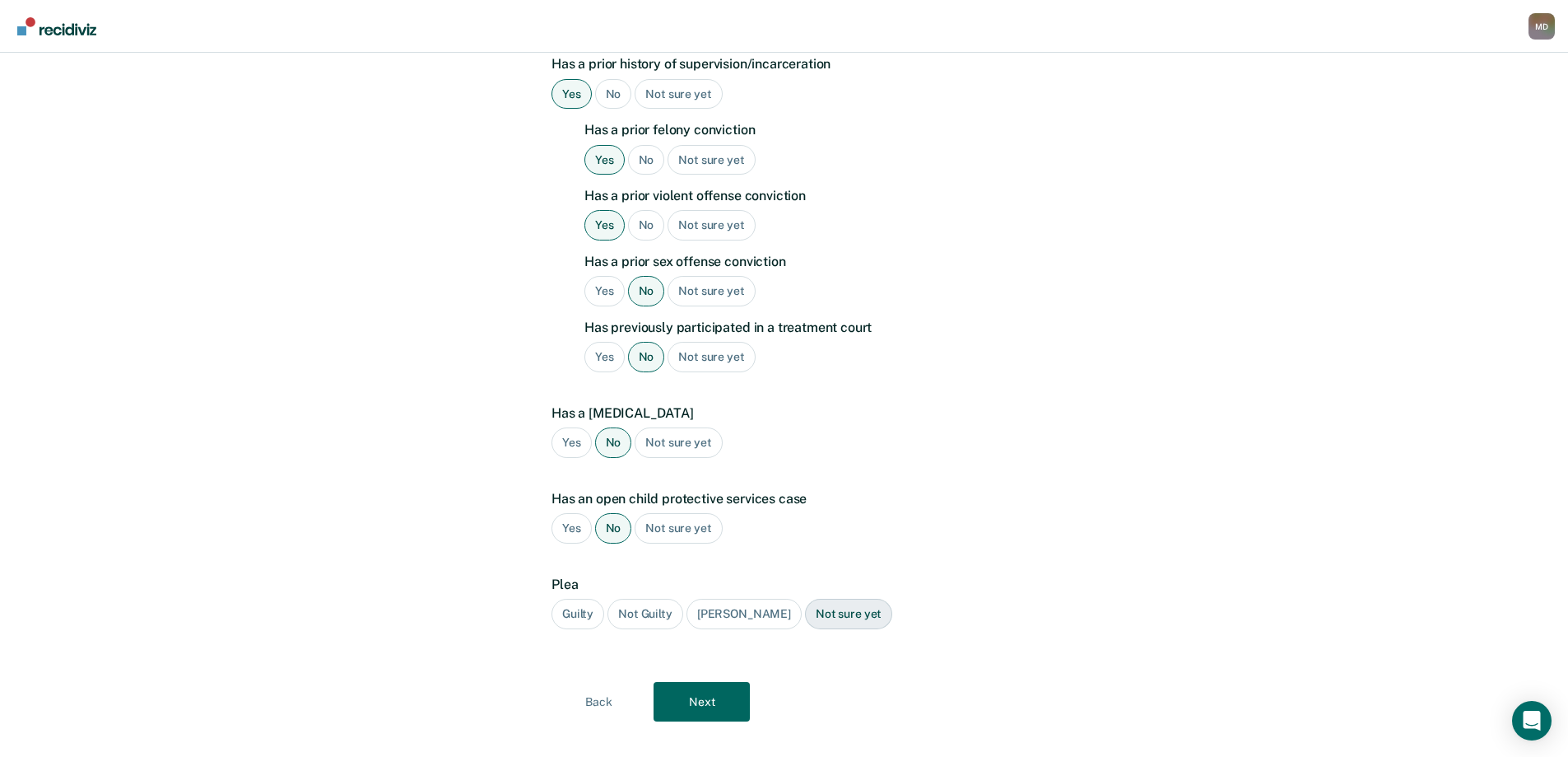
click at [581, 598] on div "Guilty" at bounding box center [578, 613] width 53 height 31
click at [707, 682] on button "Next" at bounding box center [702, 701] width 96 height 39
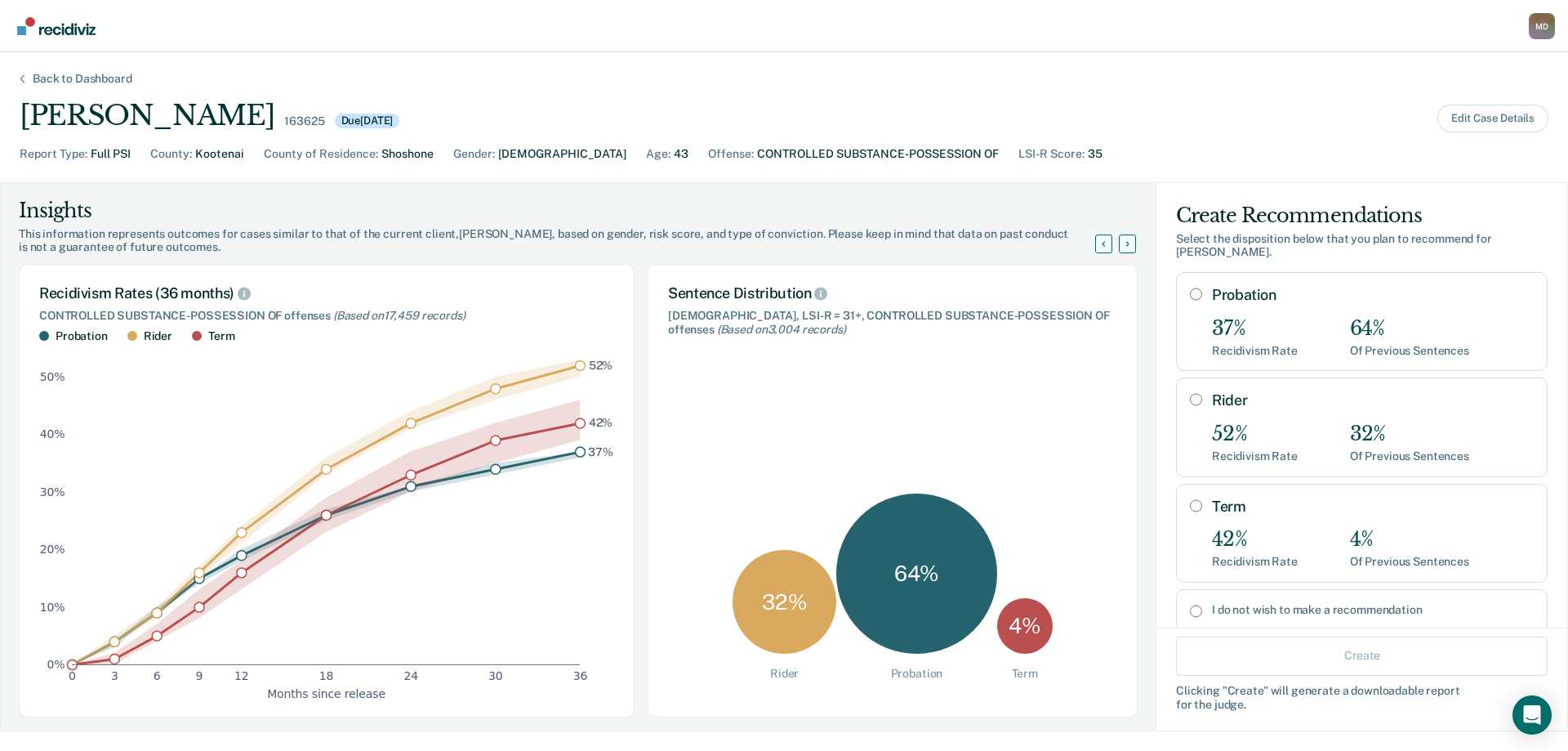
click at [1190, 399] on input "Rider" at bounding box center [1196, 399] width 12 height 13
radio input "true"
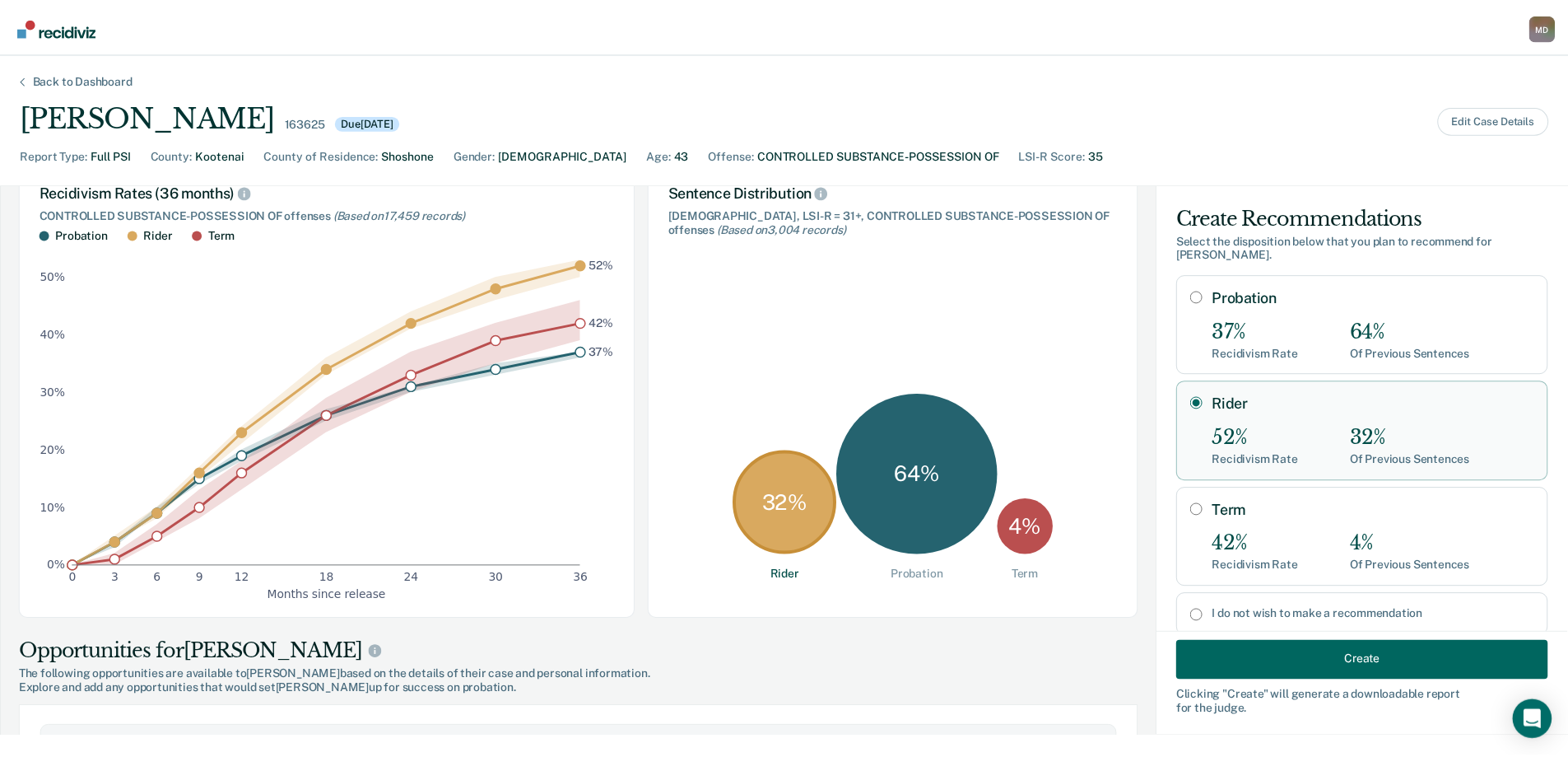
scroll to position [411, 0]
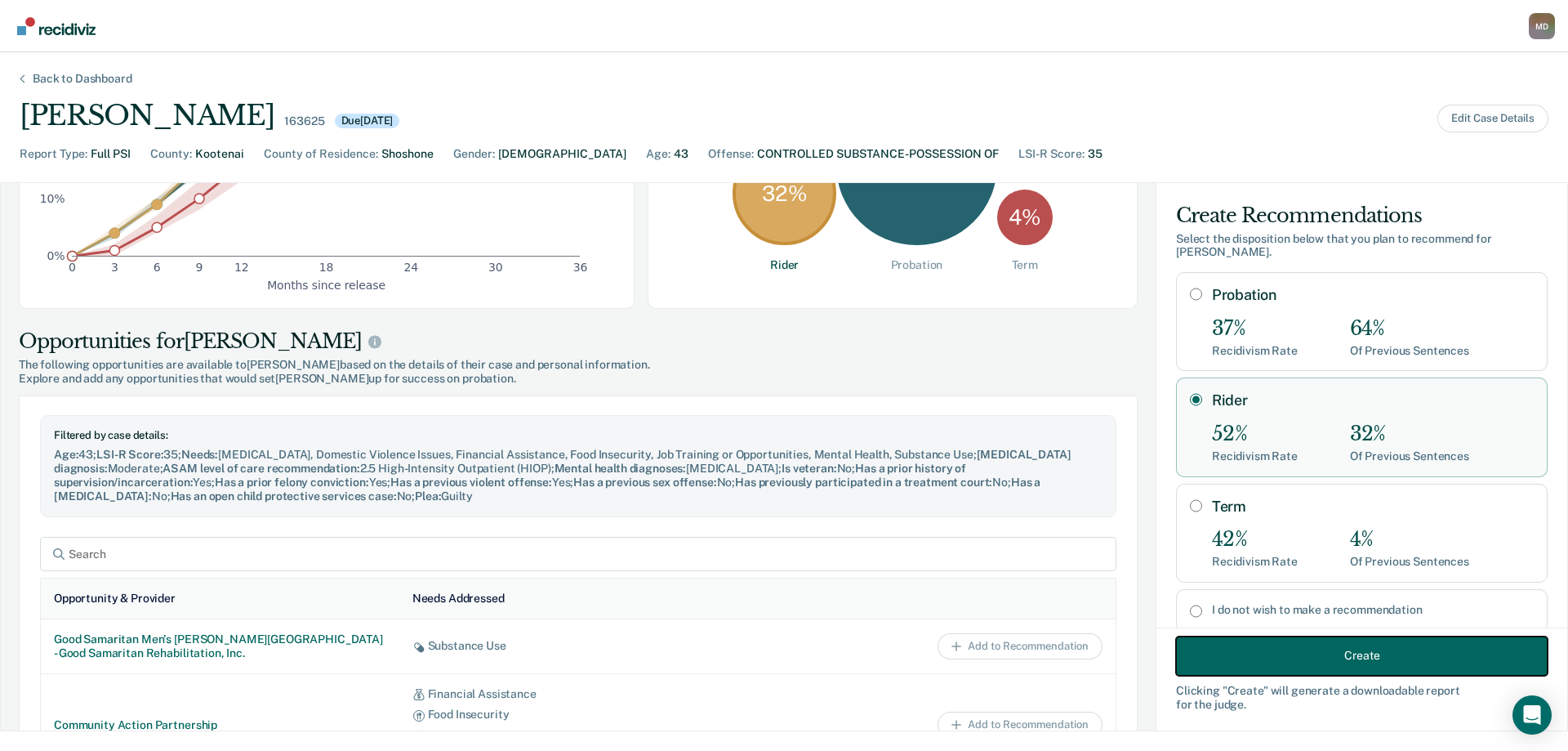
click at [1232, 652] on button "Create" at bounding box center [1362, 654] width 372 height 39
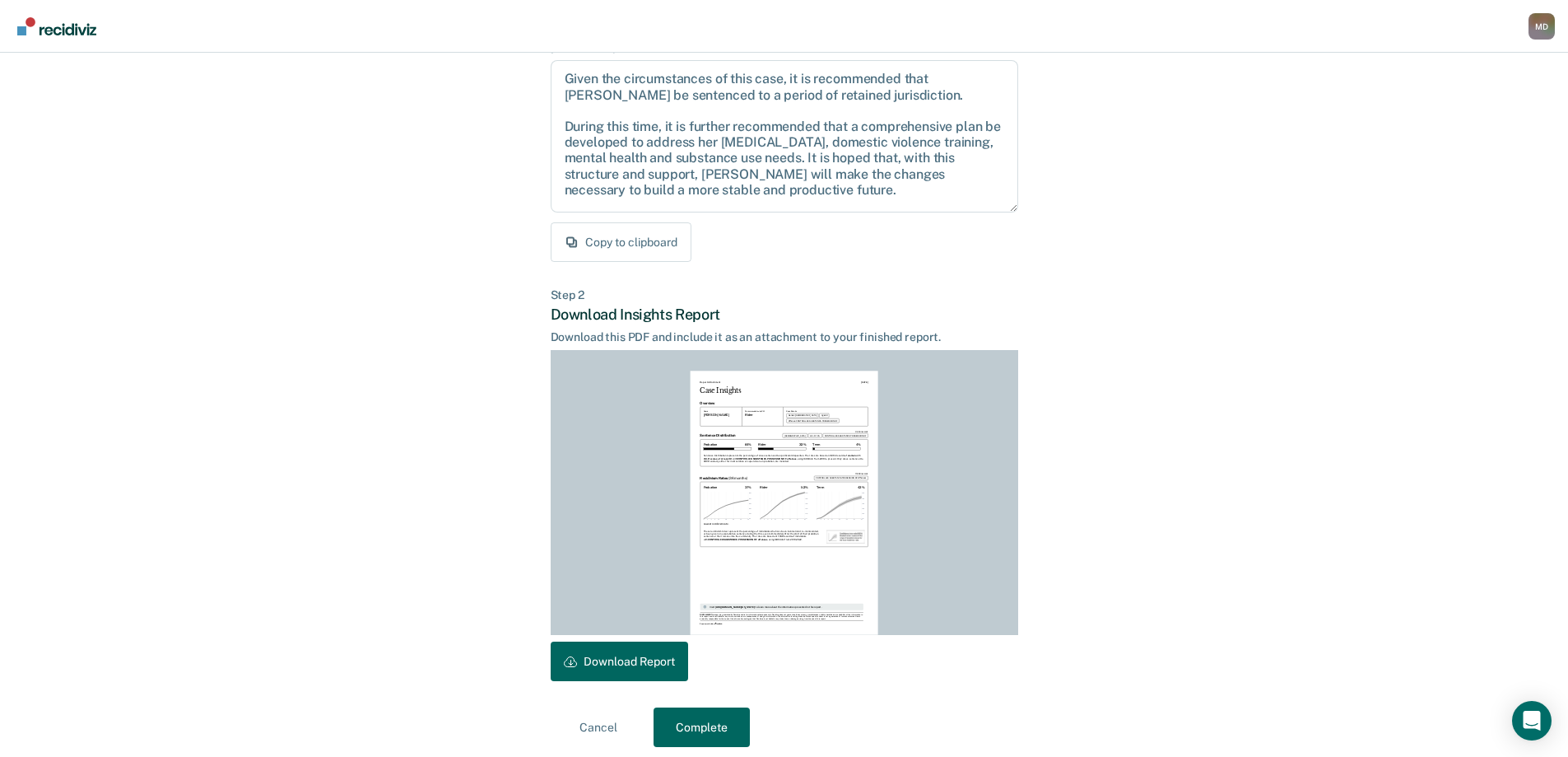
scroll to position [182, 0]
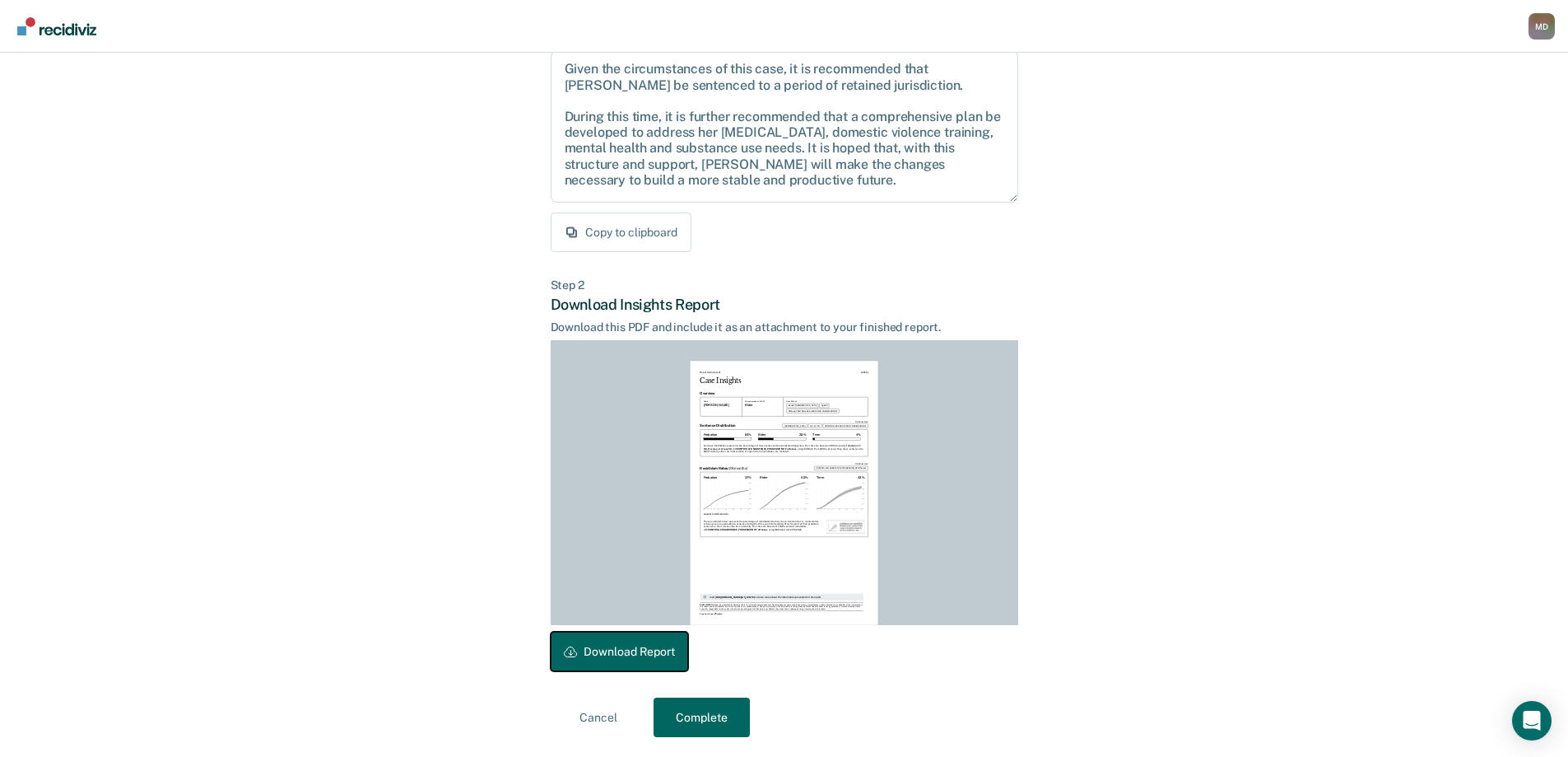
click at [612, 653] on button "Download Report" at bounding box center [619, 651] width 138 height 39
click at [720, 718] on button "Complete" at bounding box center [702, 717] width 96 height 39
